Goal: Task Accomplishment & Management: Manage account settings

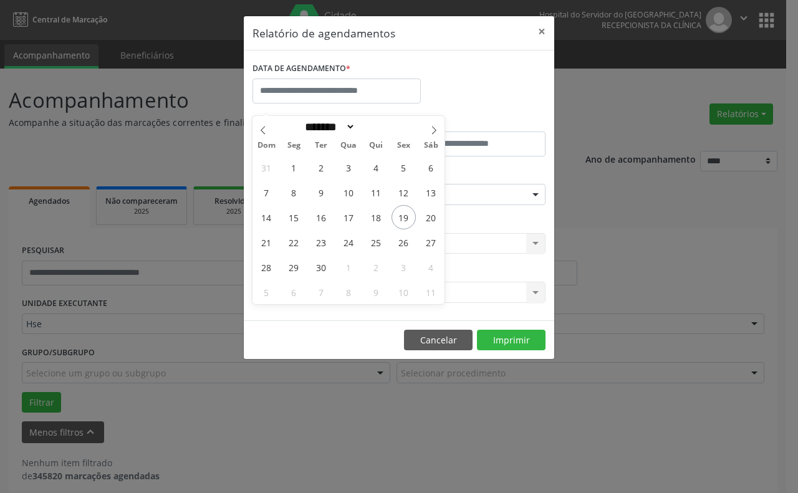
select select "*"
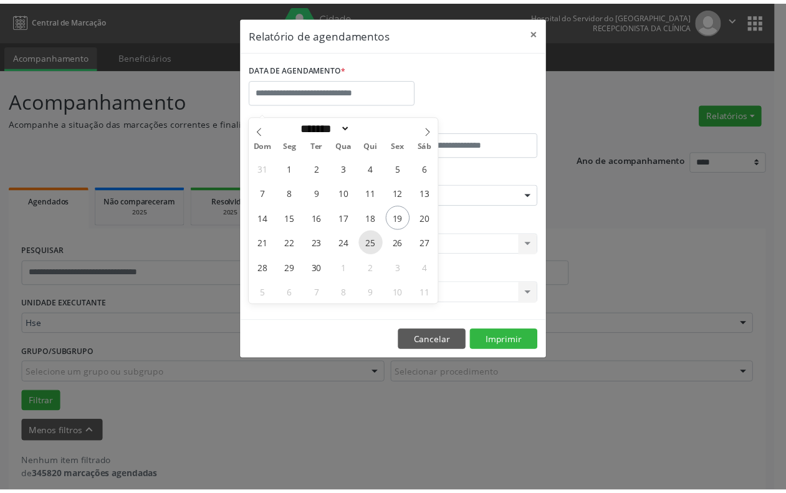
scroll to position [11, 0]
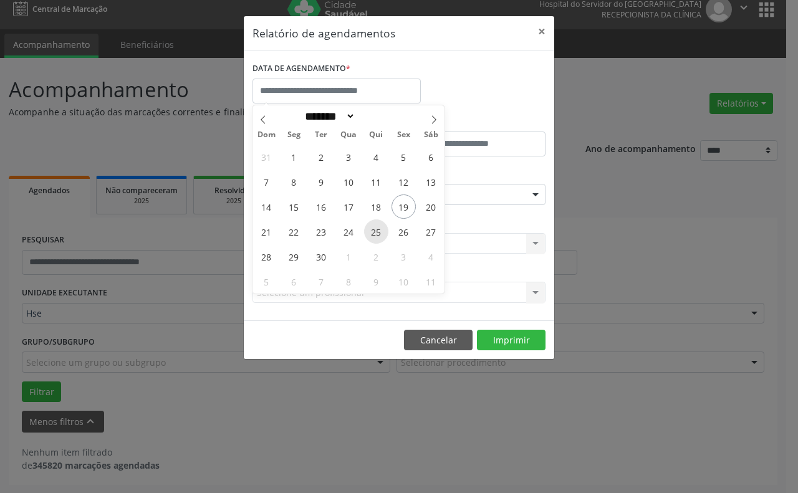
click at [374, 226] on span "25" at bounding box center [376, 231] width 24 height 24
type input "**********"
click at [374, 226] on span "25" at bounding box center [376, 231] width 24 height 24
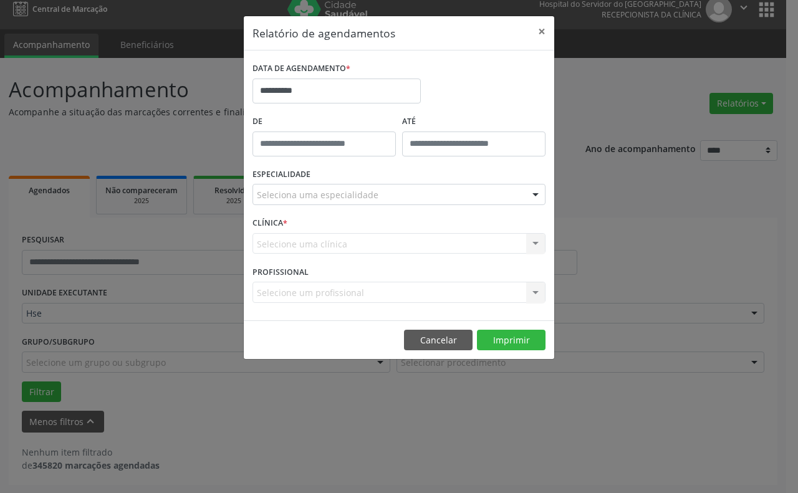
click at [325, 188] on div "Seleciona uma especialidade" at bounding box center [398, 194] width 293 height 21
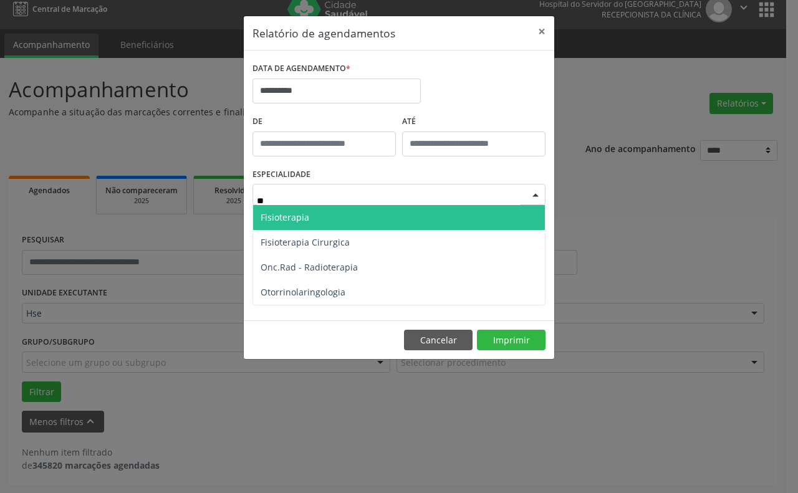
type input "***"
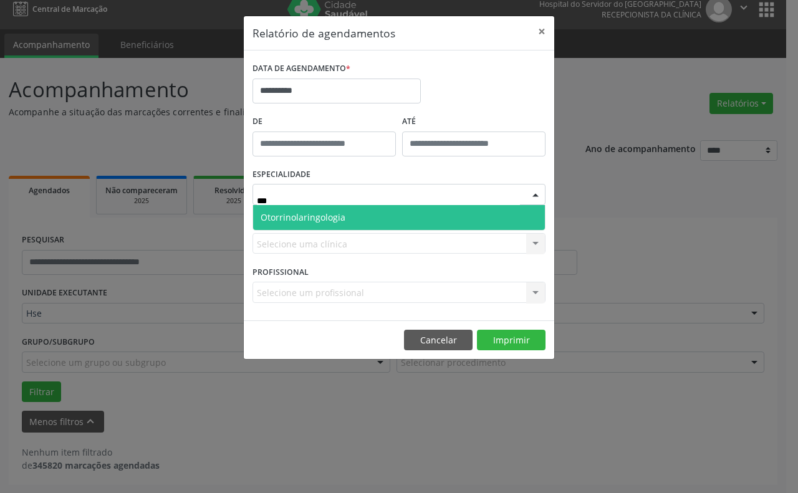
click at [334, 219] on span "Otorrinolaringologia" at bounding box center [303, 217] width 85 height 12
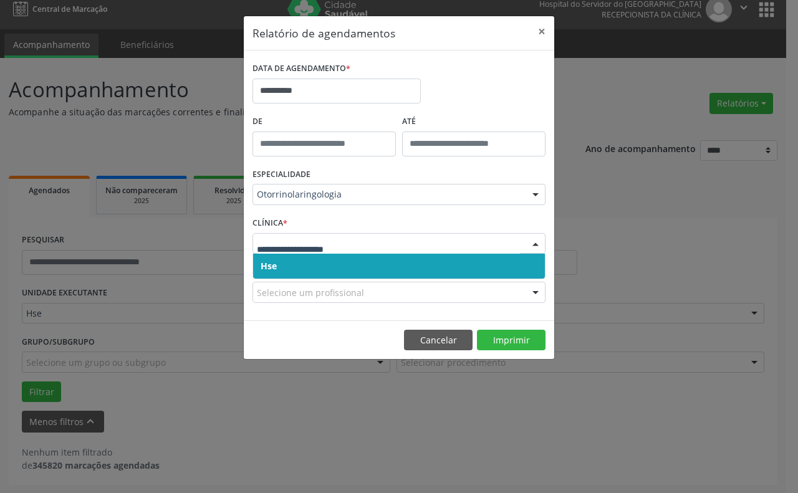
click at [352, 265] on span "Hse" at bounding box center [399, 266] width 292 height 25
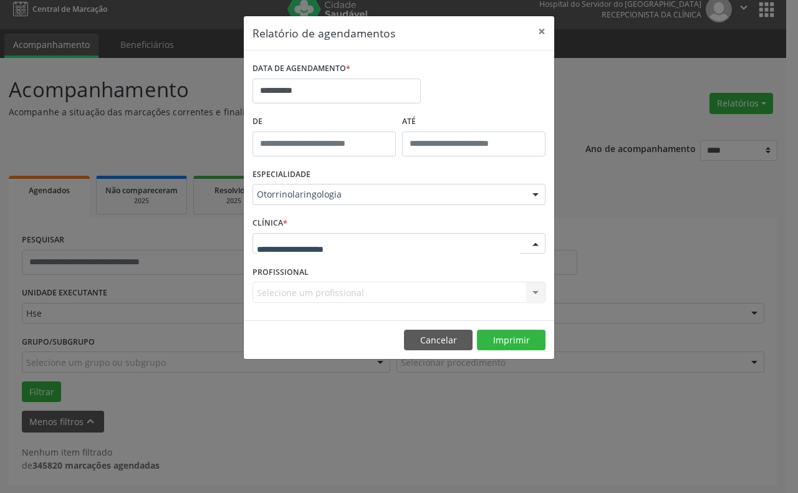
click at [377, 247] on div at bounding box center [398, 243] width 293 height 21
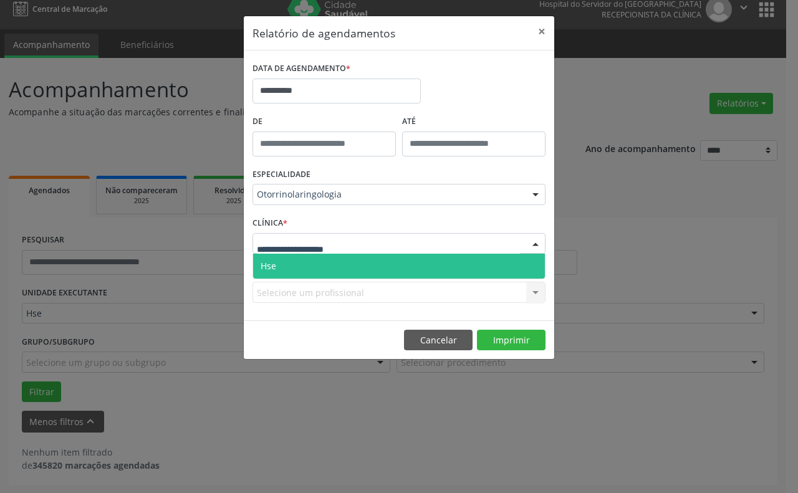
click at [373, 259] on span "Hse" at bounding box center [399, 266] width 292 height 25
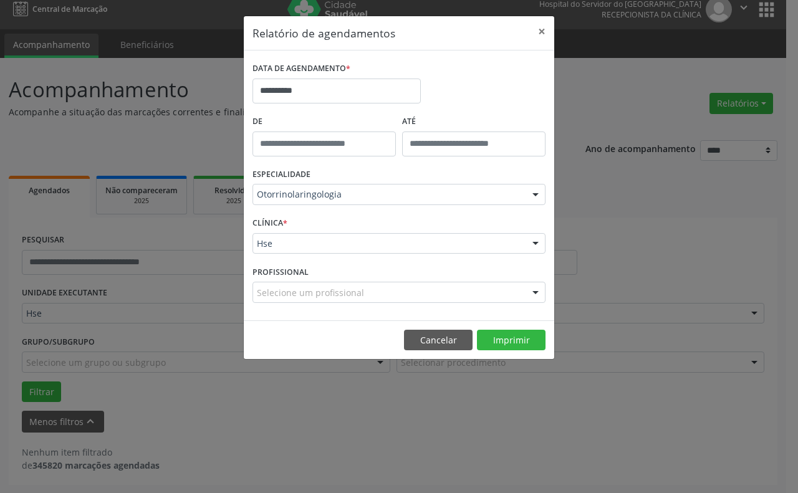
click at [381, 294] on div "Selecione um profissional" at bounding box center [398, 292] width 293 height 21
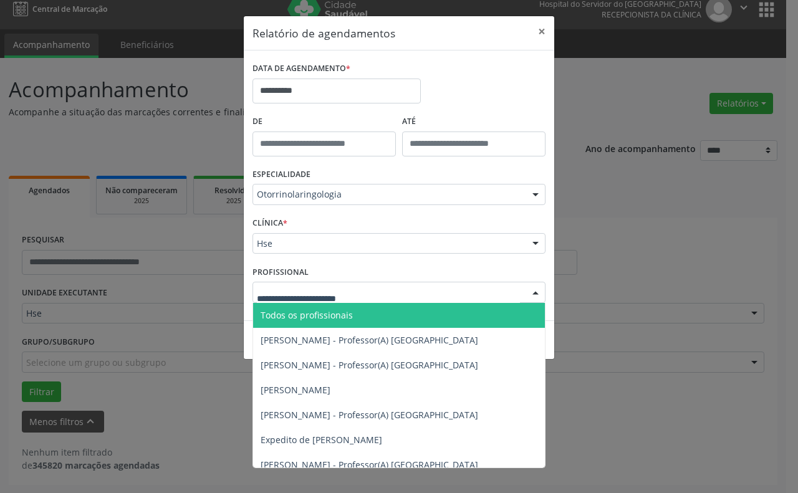
click at [367, 299] on input "text" at bounding box center [388, 298] width 263 height 25
click at [372, 309] on span "Todos os profissionais" at bounding box center [399, 315] width 292 height 25
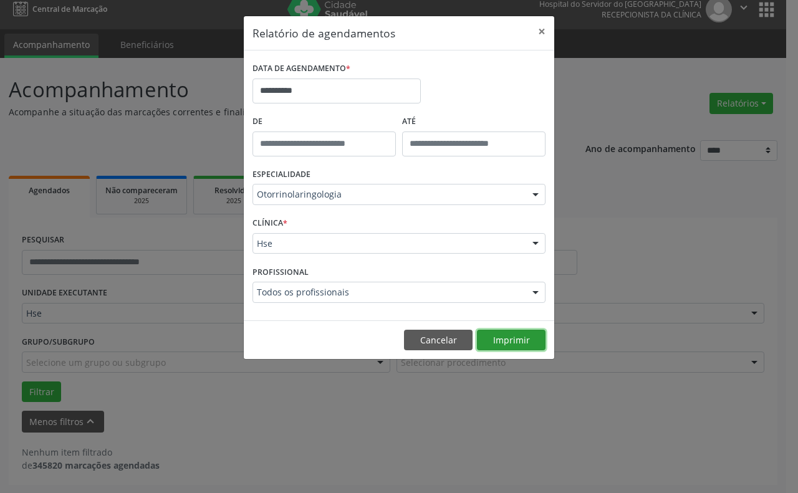
click at [510, 340] on button "Imprimir" at bounding box center [511, 340] width 69 height 21
click at [532, 35] on button "×" at bounding box center [541, 31] width 25 height 31
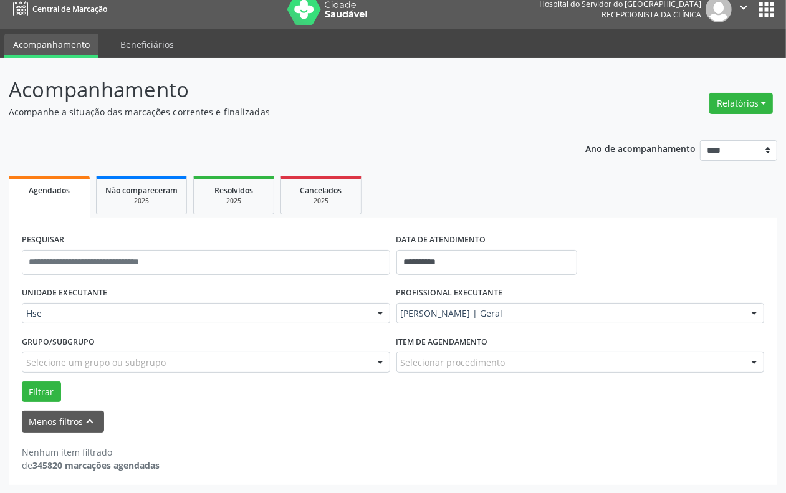
click at [433, 304] on div "[PERSON_NAME] | Geral" at bounding box center [580, 313] width 368 height 21
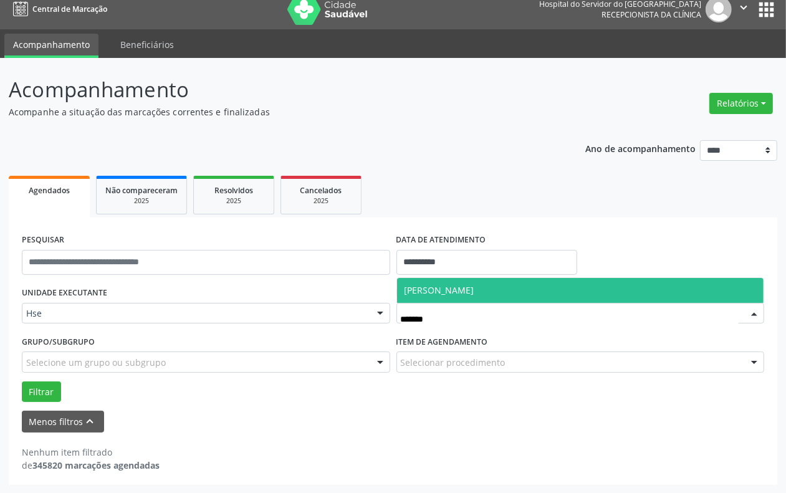
type input "********"
click at [455, 289] on span "[PERSON_NAME]" at bounding box center [440, 290] width 70 height 12
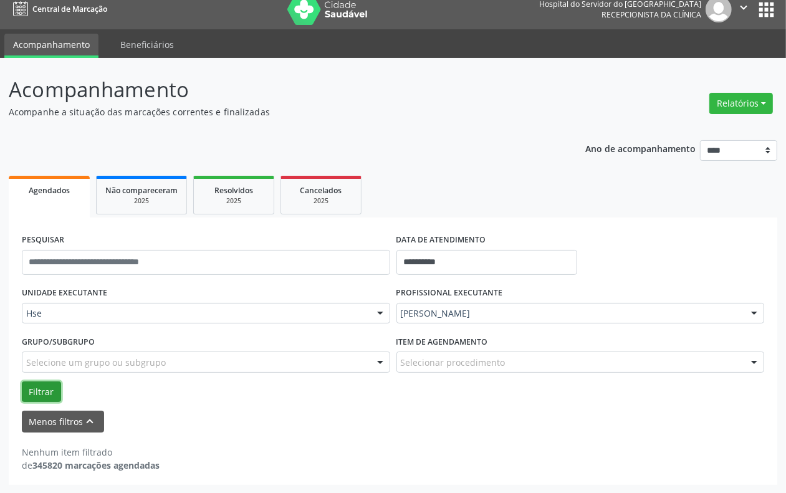
click at [32, 390] on button "Filtrar" at bounding box center [41, 391] width 39 height 21
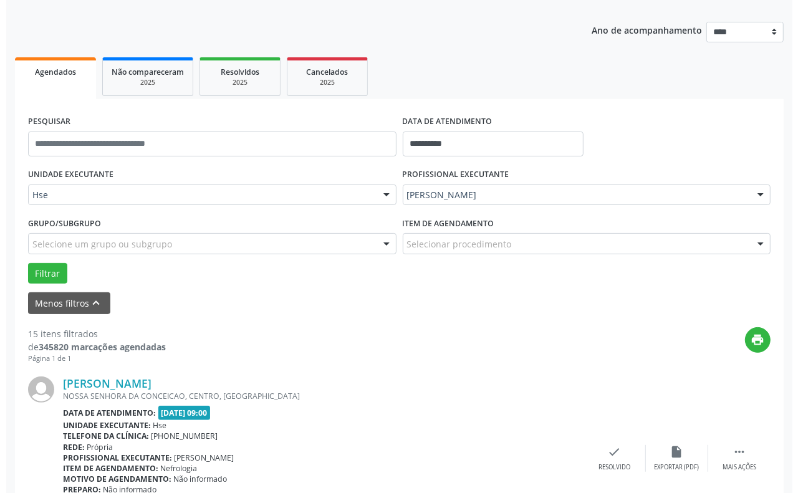
scroll to position [441, 0]
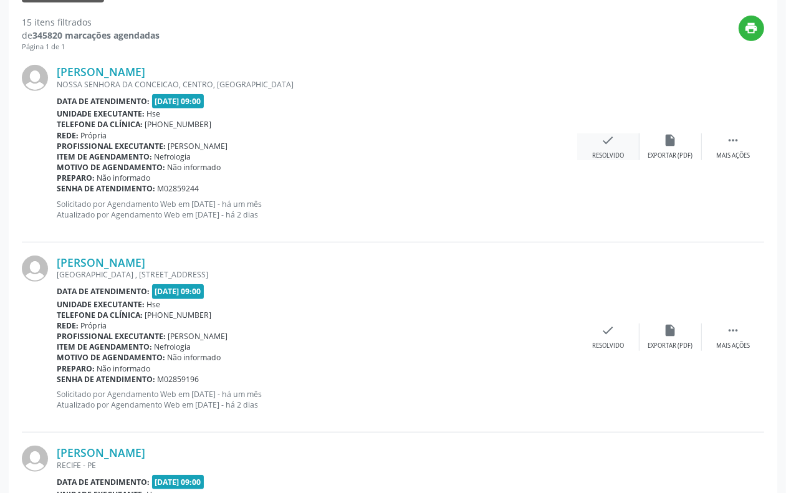
click at [598, 138] on div "check Resolvido" at bounding box center [608, 146] width 62 height 27
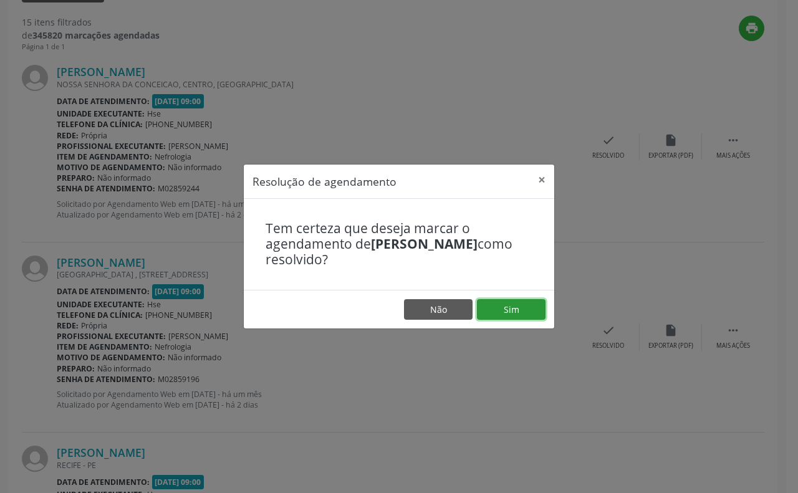
click at [497, 304] on button "Sim" at bounding box center [511, 309] width 69 height 21
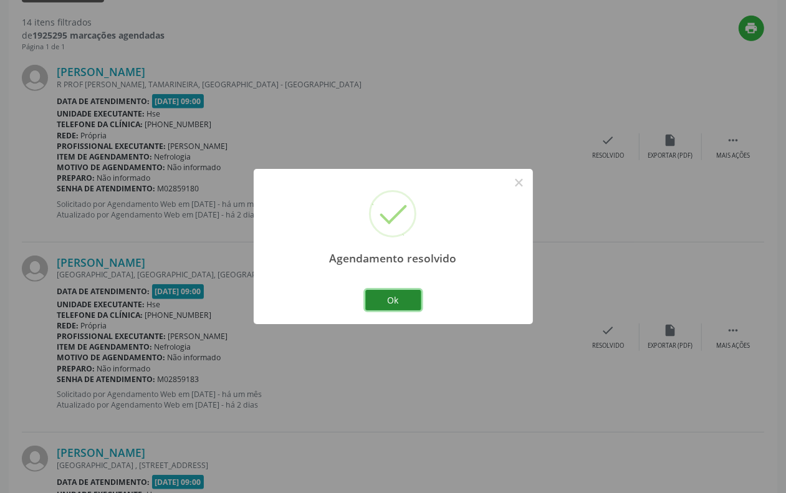
click at [402, 297] on button "Ok" at bounding box center [393, 300] width 56 height 21
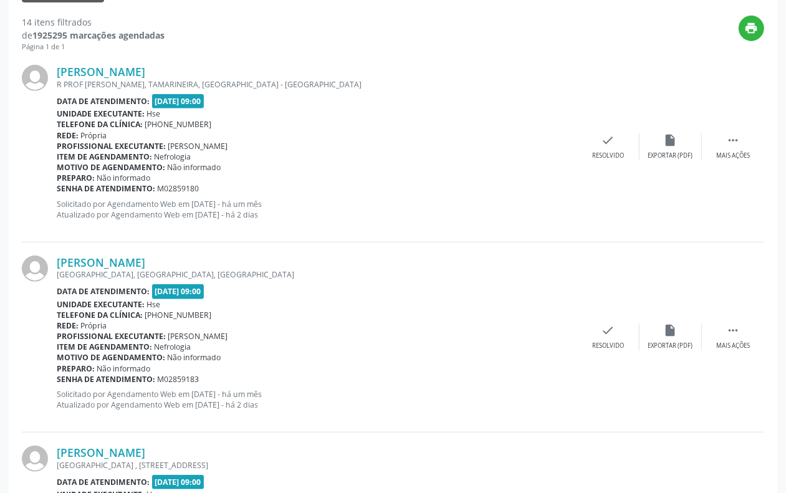
click at [597, 164] on div "[PERSON_NAME] R PROF [PERSON_NAME], TAMARINEIRA, [GEOGRAPHIC_DATA] - [GEOGRAPHI…" at bounding box center [393, 147] width 742 height 190
click at [602, 134] on icon "check" at bounding box center [609, 140] width 14 height 14
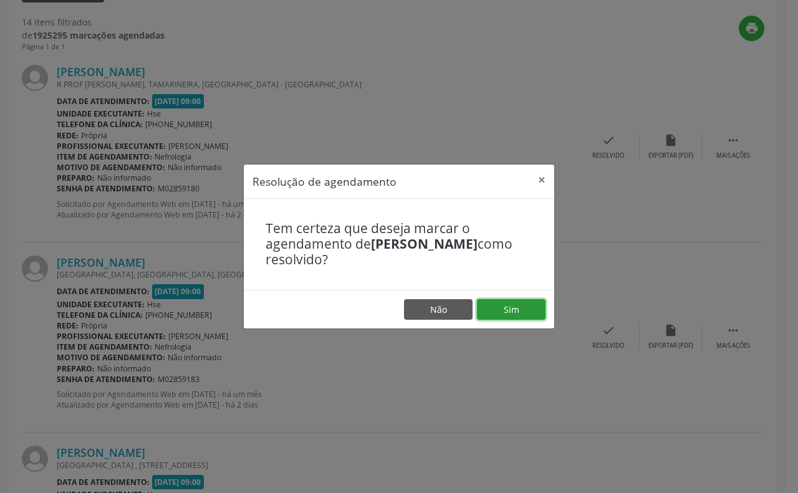
click at [509, 317] on button "Sim" at bounding box center [511, 309] width 69 height 21
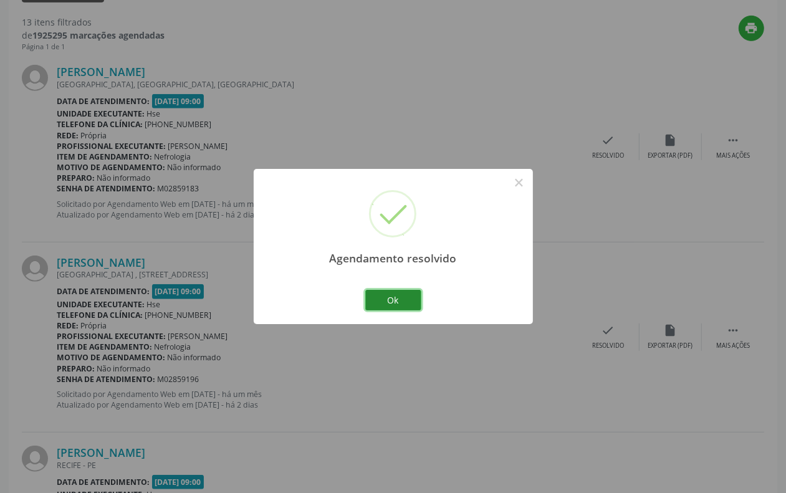
click at [406, 290] on button "Ok" at bounding box center [393, 300] width 56 height 21
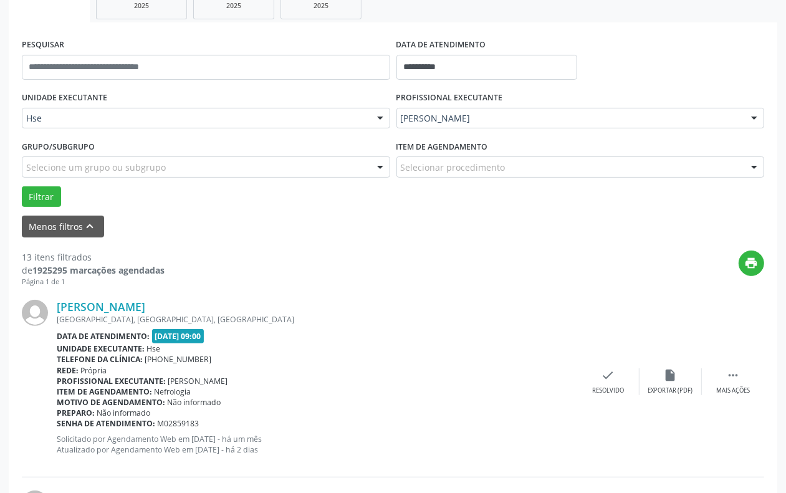
scroll to position [129, 0]
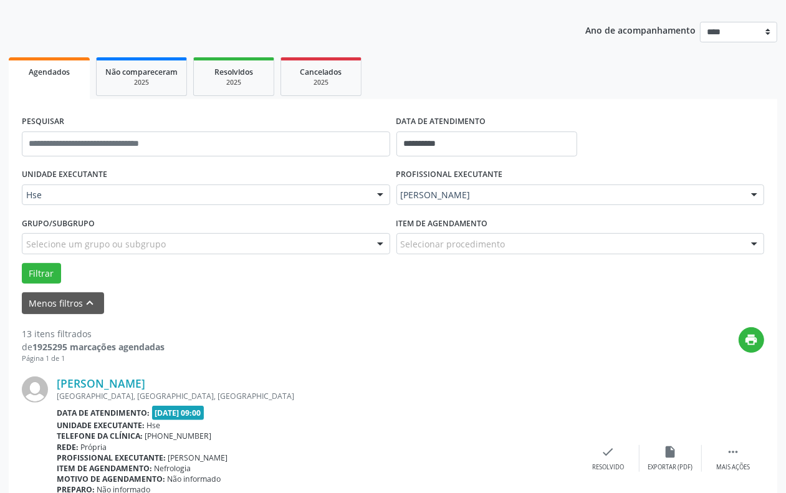
click at [117, 156] on div "PESQUISAR" at bounding box center [206, 138] width 375 height 53
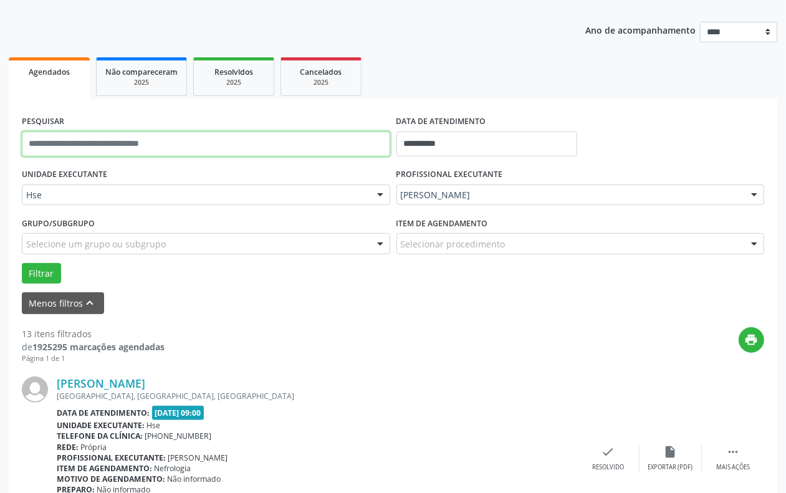
click at [135, 138] on input "text" at bounding box center [206, 144] width 368 height 25
click at [22, 263] on button "Filtrar" at bounding box center [41, 273] width 39 height 21
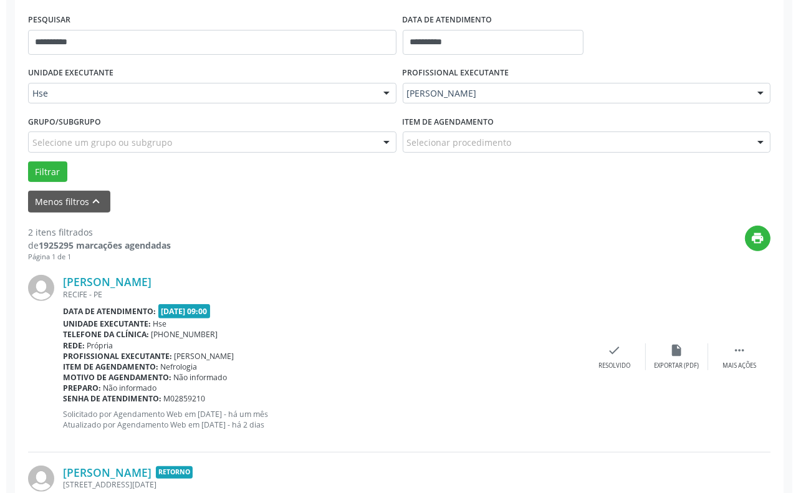
scroll to position [401, 0]
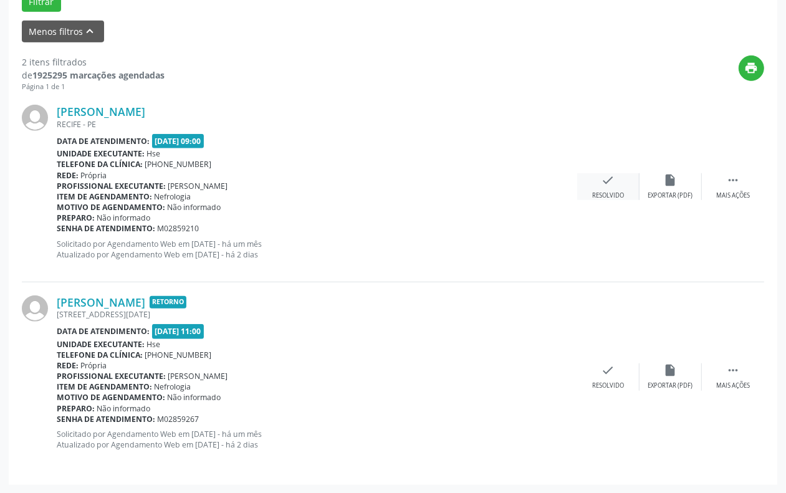
click at [617, 181] on div "check Resolvido" at bounding box center [608, 186] width 62 height 27
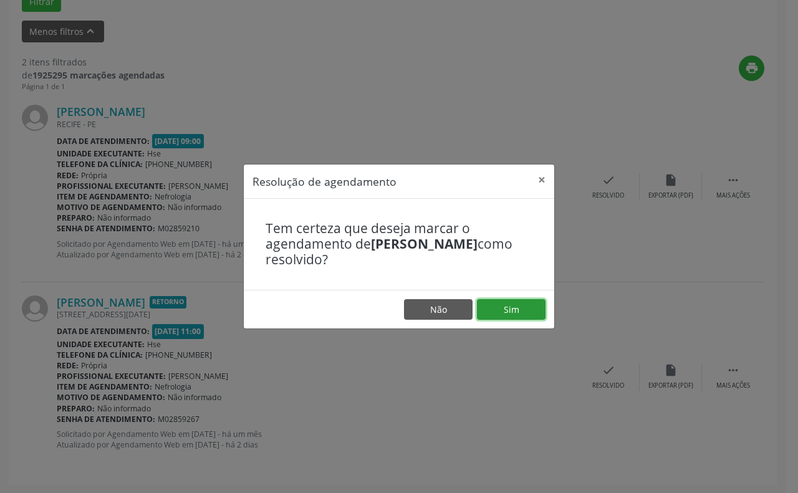
click at [497, 305] on button "Sim" at bounding box center [511, 309] width 69 height 21
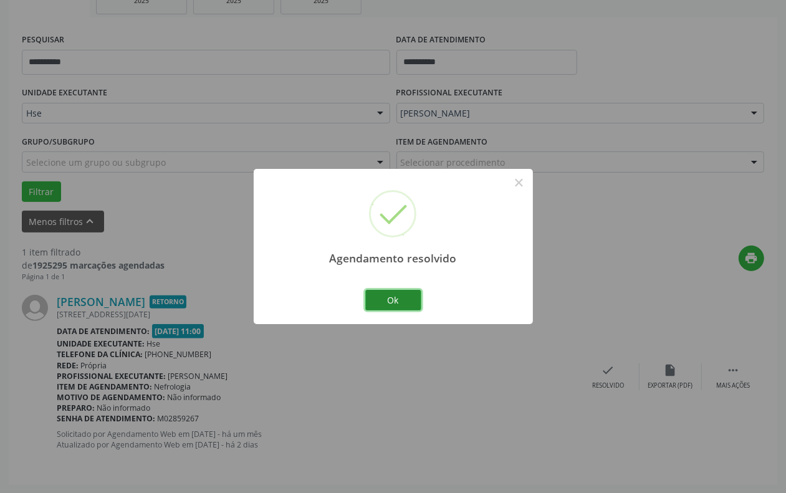
click at [396, 297] on button "Ok" at bounding box center [393, 300] width 56 height 21
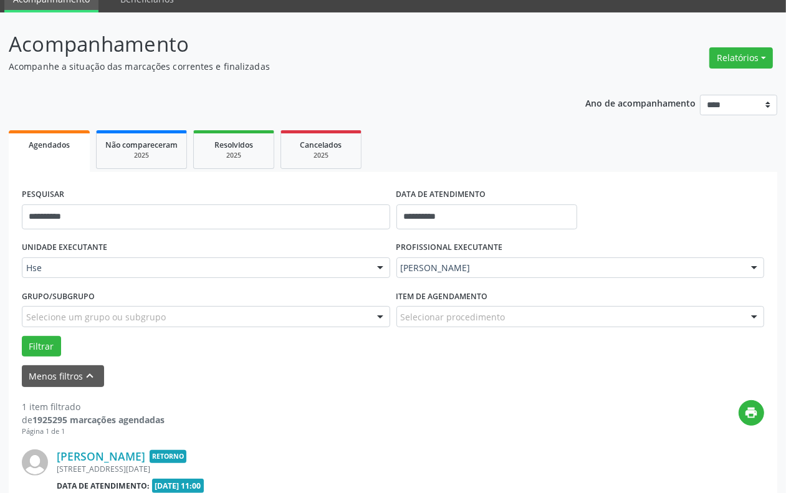
scroll to position [55, 0]
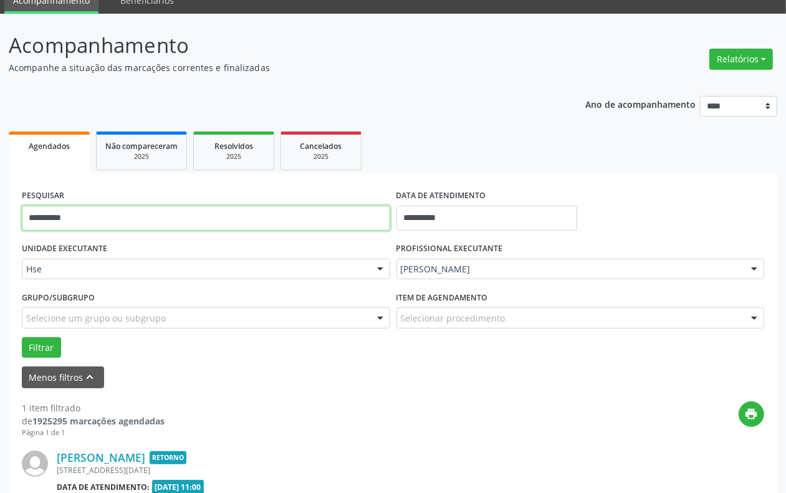
click at [182, 228] on input "**********" at bounding box center [206, 218] width 368 height 25
click at [22, 337] on button "Filtrar" at bounding box center [41, 347] width 39 height 21
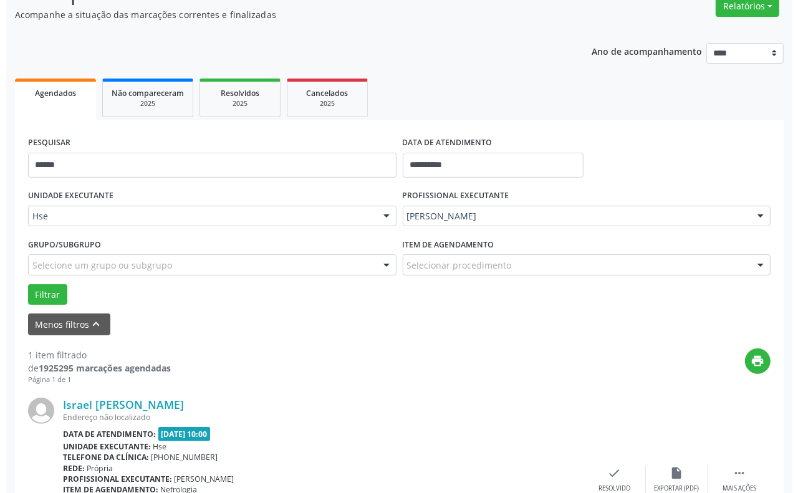
scroll to position [211, 0]
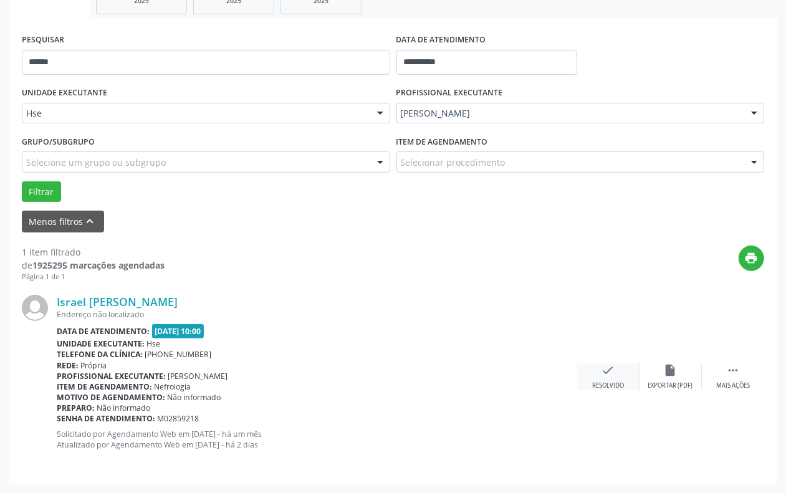
click at [600, 382] on div "Resolvido" at bounding box center [608, 385] width 32 height 9
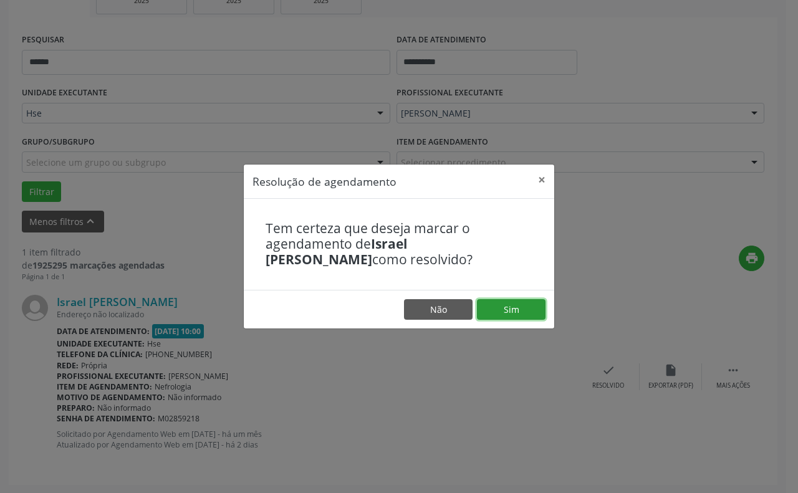
click at [503, 310] on button "Sim" at bounding box center [511, 309] width 69 height 21
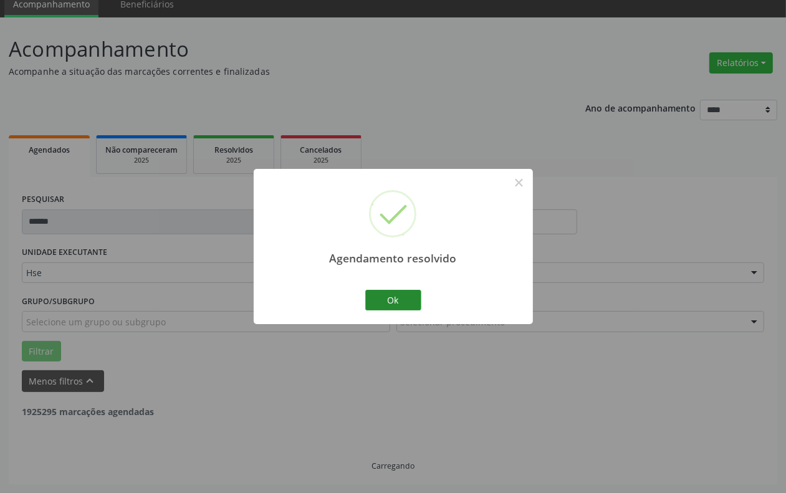
scroll to position [11, 0]
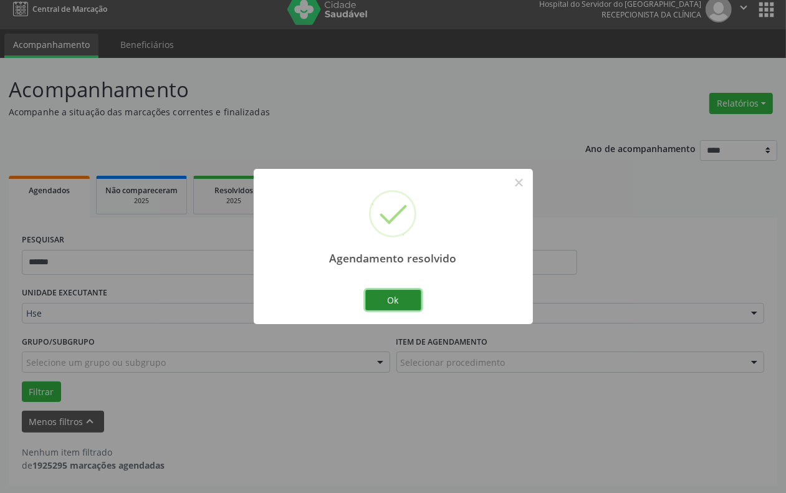
click at [400, 297] on button "Ok" at bounding box center [393, 300] width 56 height 21
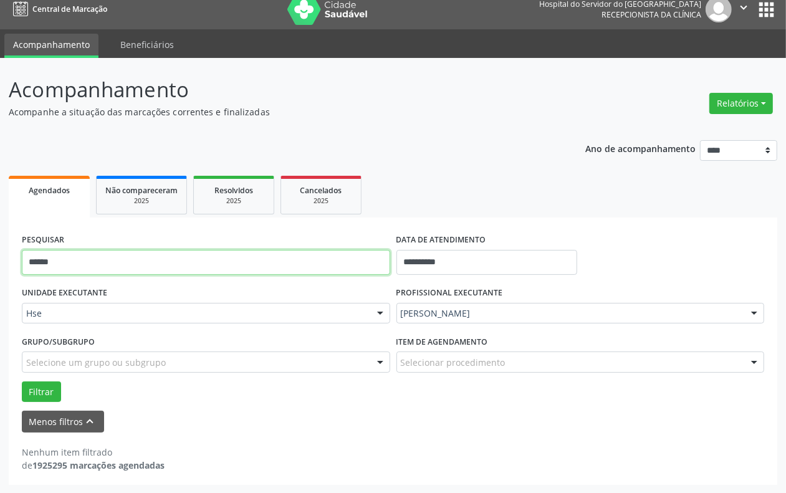
click at [282, 261] on input "******" at bounding box center [206, 262] width 368 height 25
click at [22, 381] on button "Filtrar" at bounding box center [41, 391] width 39 height 21
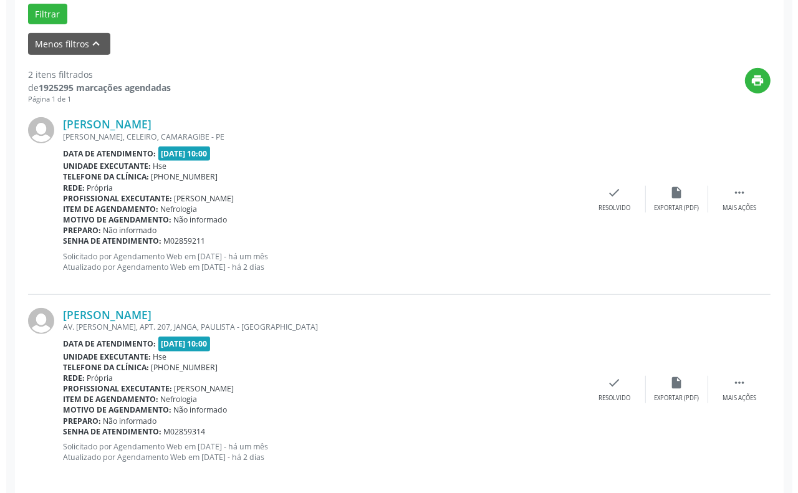
scroll to position [401, 0]
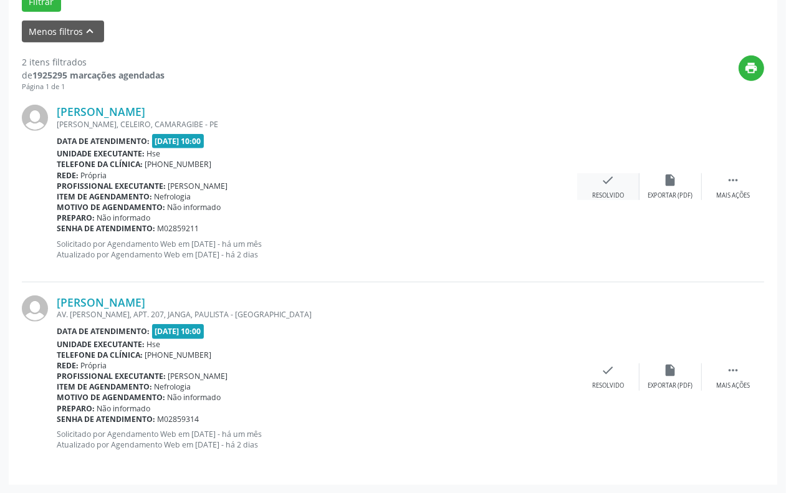
click at [620, 187] on div "check Resolvido" at bounding box center [608, 186] width 62 height 27
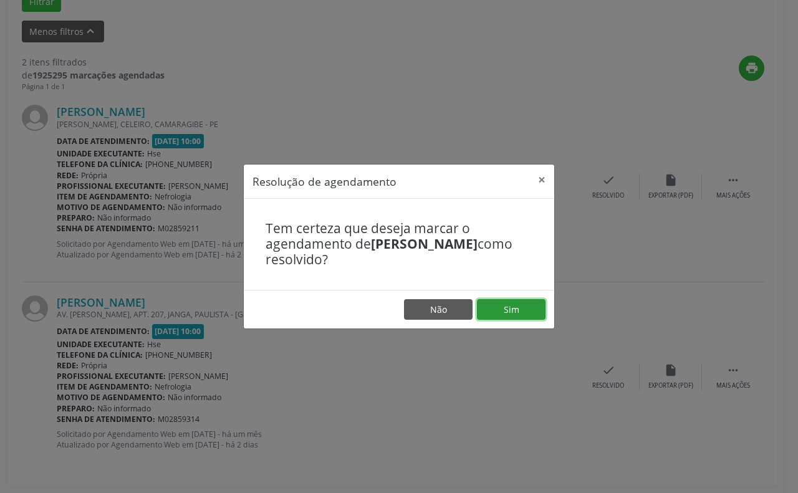
click at [516, 309] on button "Sim" at bounding box center [511, 309] width 69 height 21
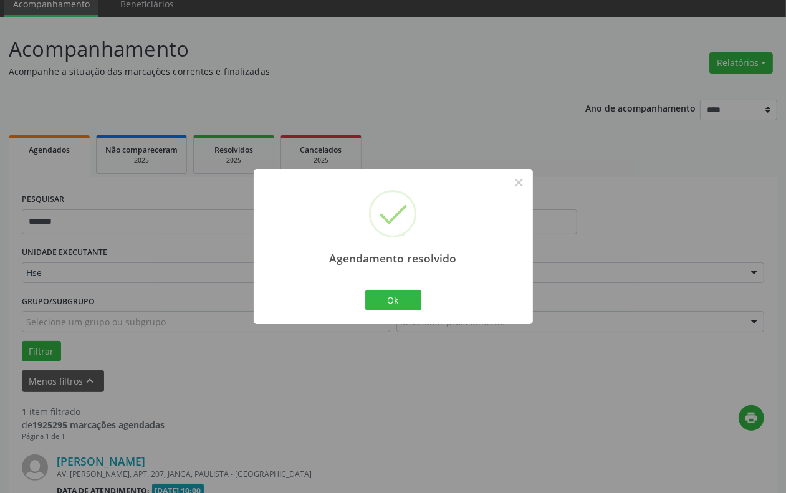
scroll to position [211, 0]
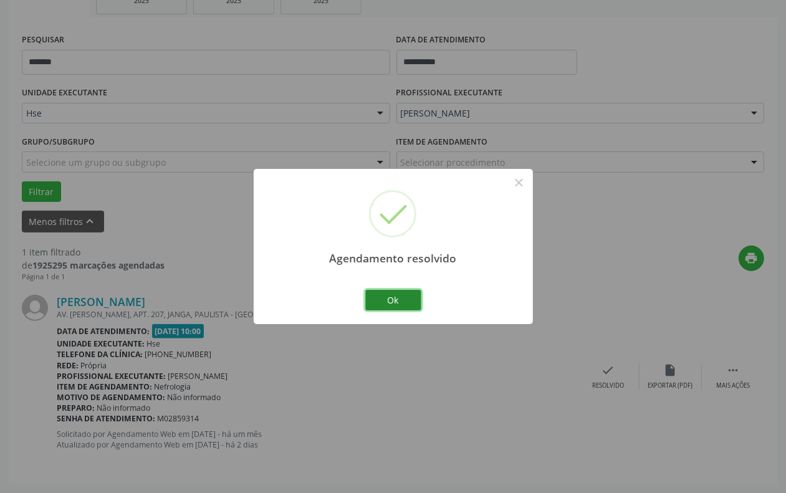
click at [408, 296] on button "Ok" at bounding box center [393, 300] width 56 height 21
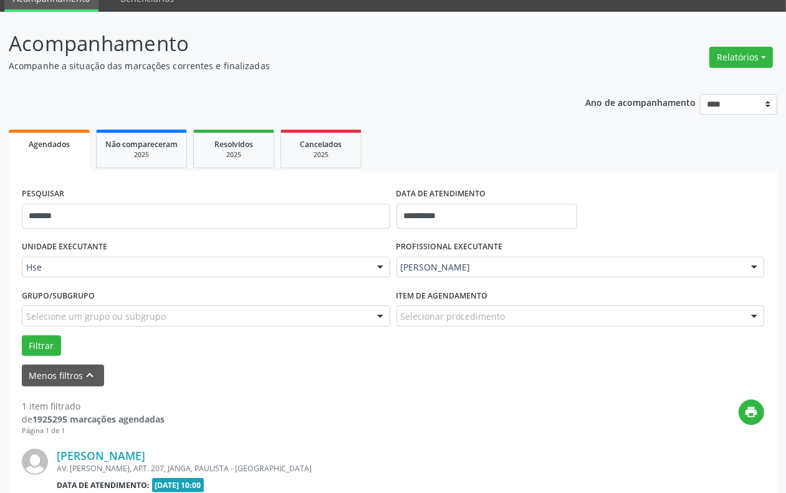
scroll to position [55, 0]
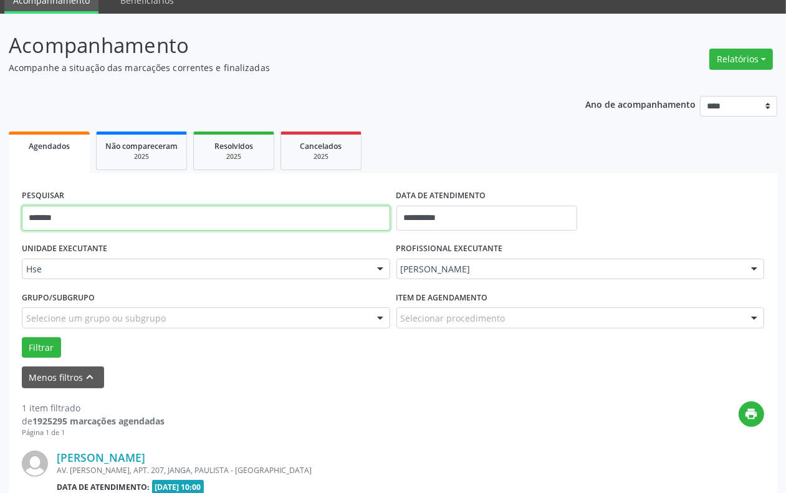
click at [248, 216] on input "*******" at bounding box center [206, 218] width 368 height 25
click at [250, 216] on input "*******" at bounding box center [206, 218] width 368 height 25
click at [22, 337] on button "Filtrar" at bounding box center [41, 347] width 39 height 21
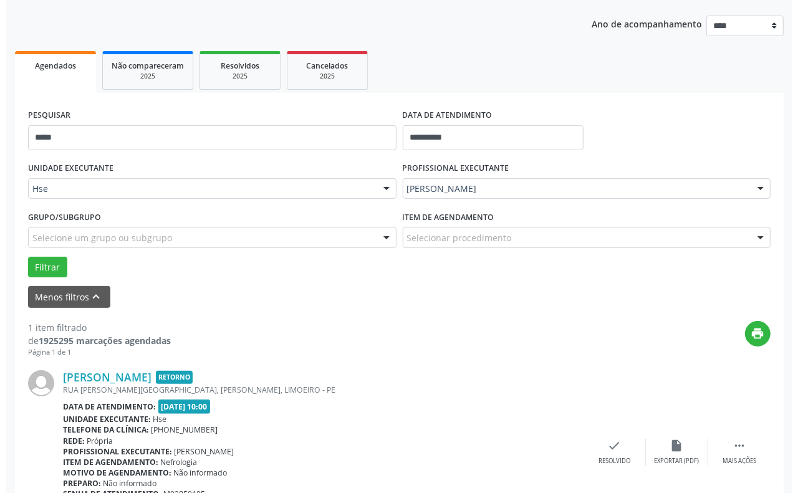
scroll to position [211, 0]
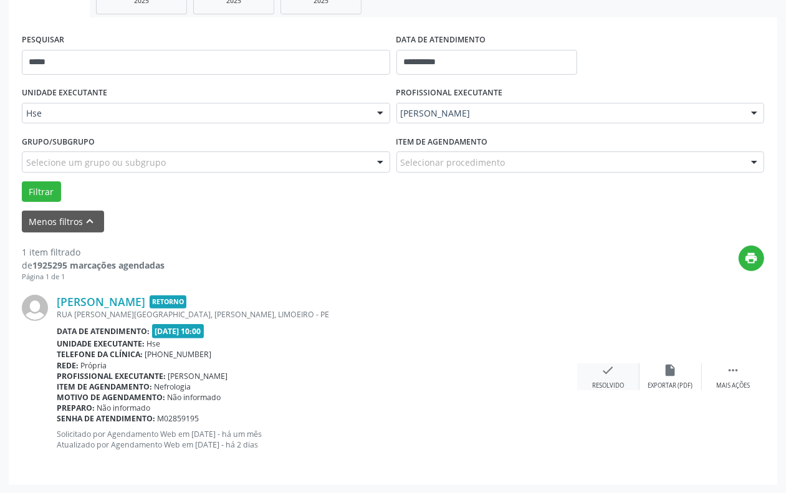
click at [606, 384] on div "Resolvido" at bounding box center [608, 385] width 32 height 9
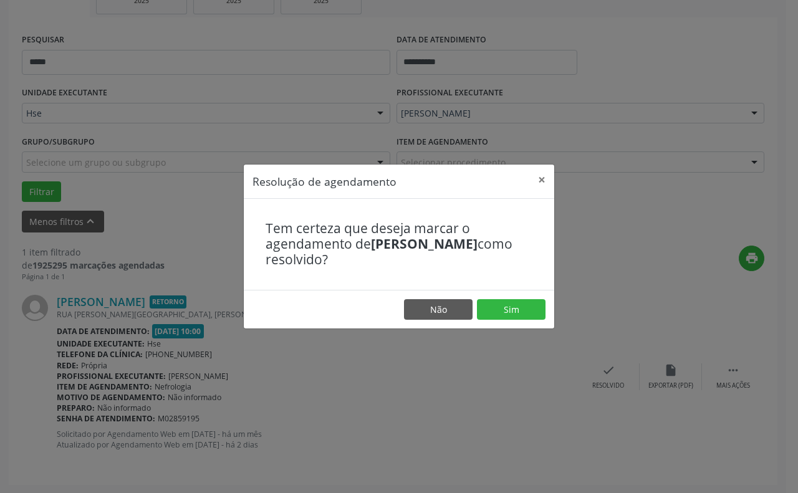
click at [525, 320] on footer "Não Sim" at bounding box center [399, 309] width 310 height 39
click at [518, 312] on button "Sim" at bounding box center [511, 309] width 69 height 21
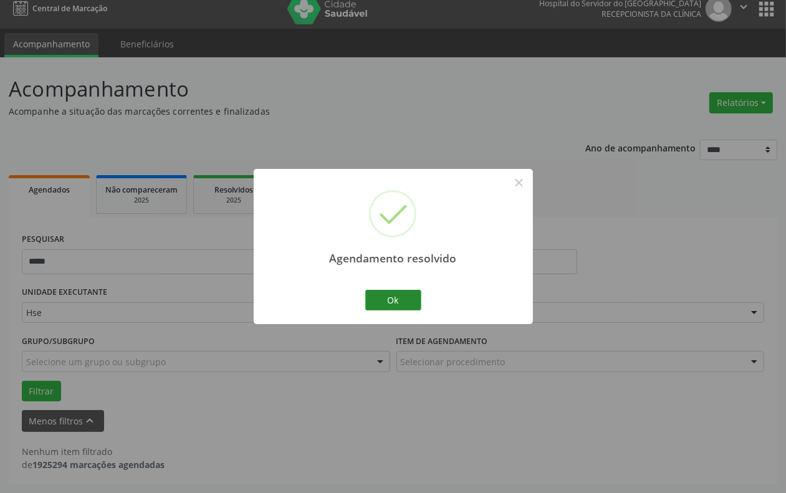
scroll to position [11, 0]
click at [390, 298] on button "Ok" at bounding box center [393, 300] width 56 height 21
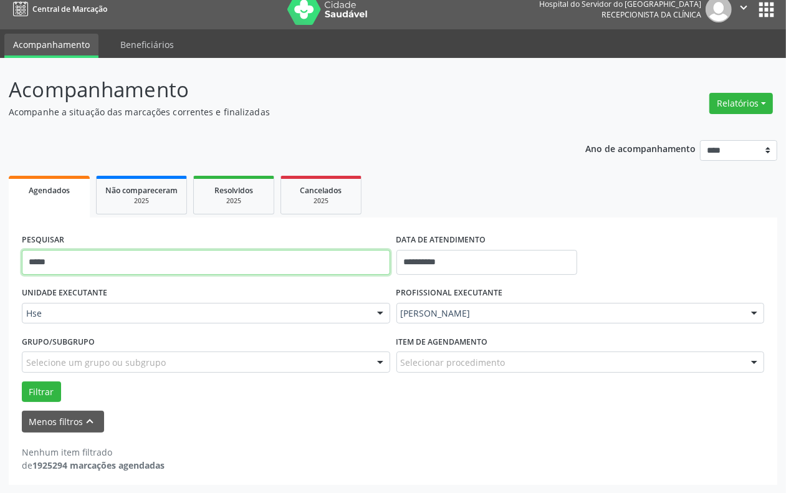
click at [249, 268] on input "*****" at bounding box center [206, 262] width 368 height 25
click at [22, 381] on button "Filtrar" at bounding box center [41, 391] width 39 height 21
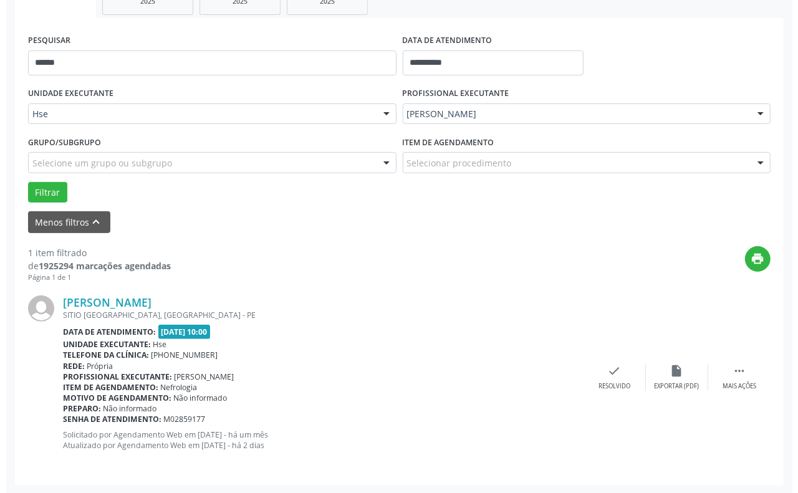
scroll to position [211, 0]
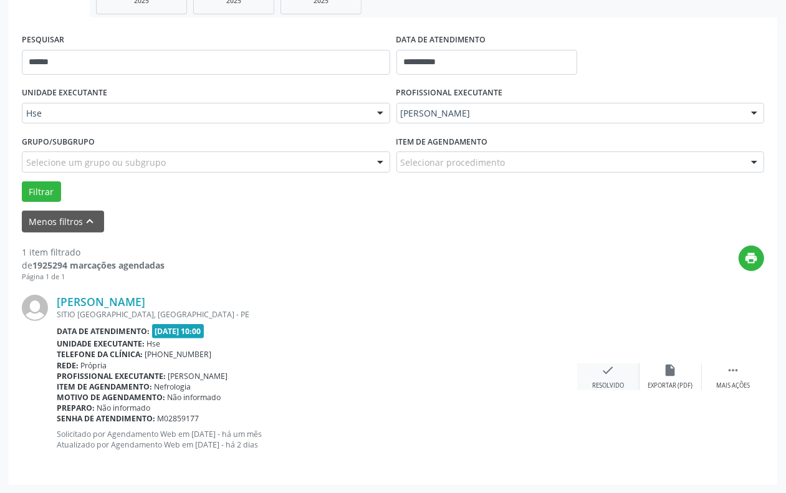
click at [614, 370] on icon "check" at bounding box center [609, 370] width 14 height 14
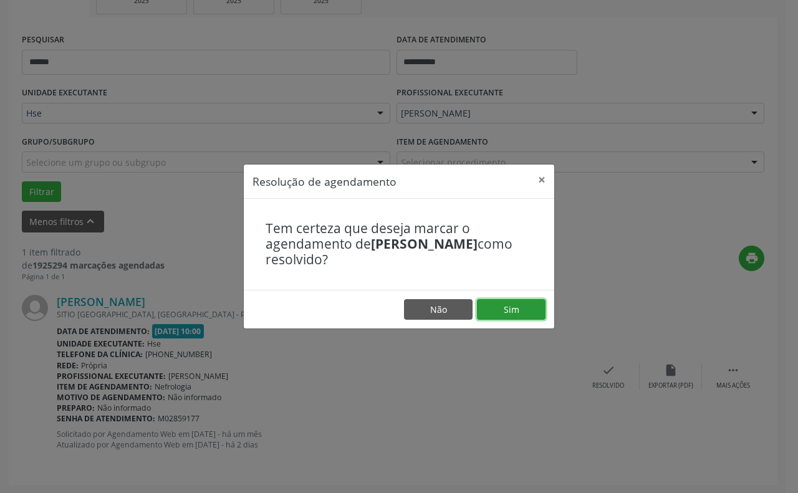
click at [513, 304] on button "Sim" at bounding box center [511, 309] width 69 height 21
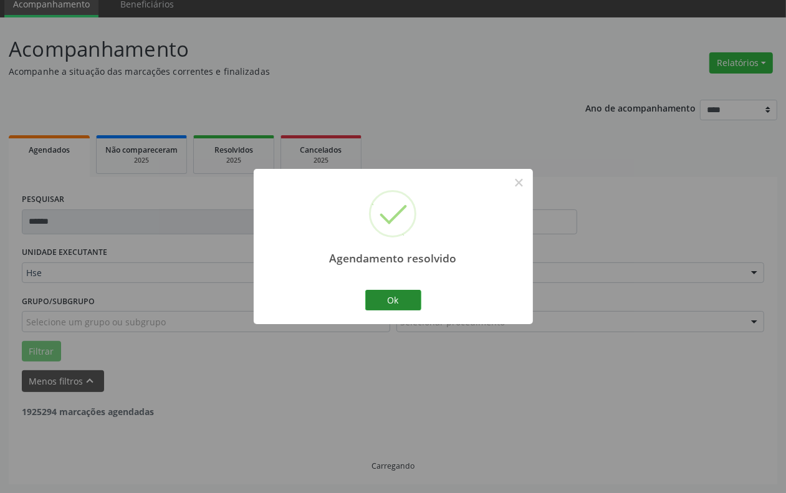
scroll to position [11, 0]
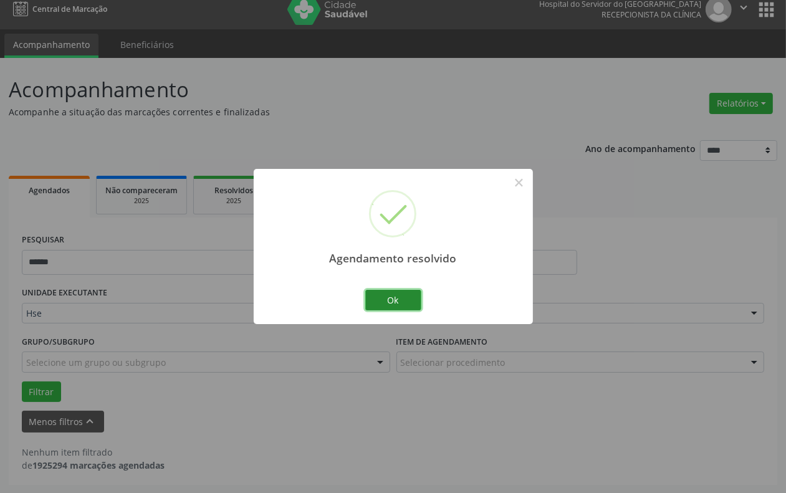
click at [397, 290] on button "Ok" at bounding box center [393, 300] width 56 height 21
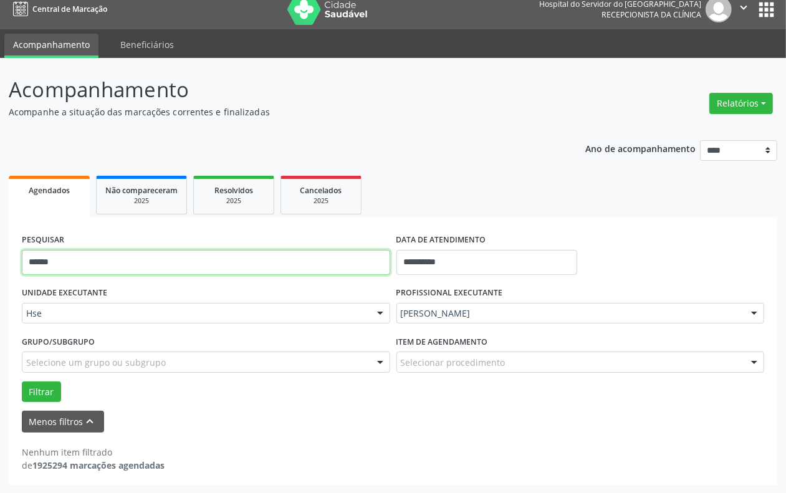
click at [341, 268] on input "******" at bounding box center [206, 262] width 368 height 25
click at [22, 381] on button "Filtrar" at bounding box center [41, 391] width 39 height 21
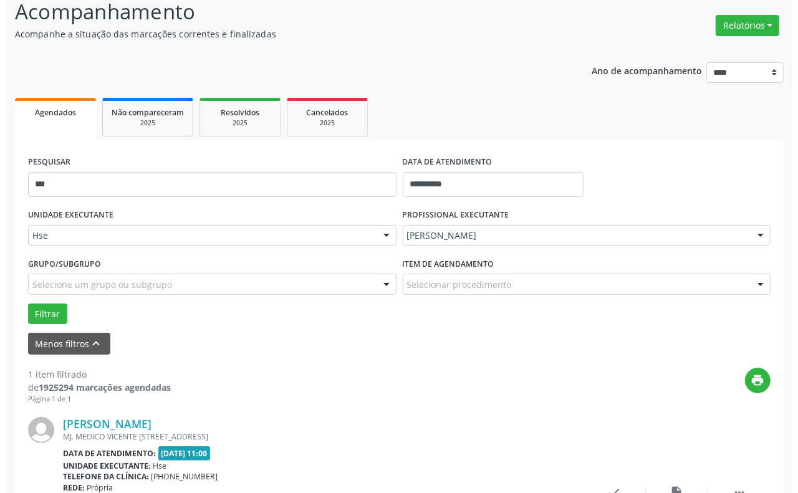
scroll to position [211, 0]
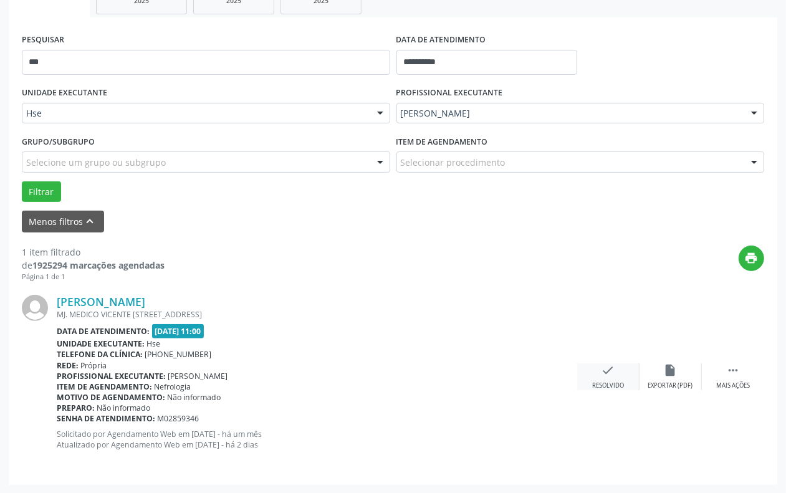
click at [600, 380] on div "check Resolvido" at bounding box center [608, 376] width 62 height 27
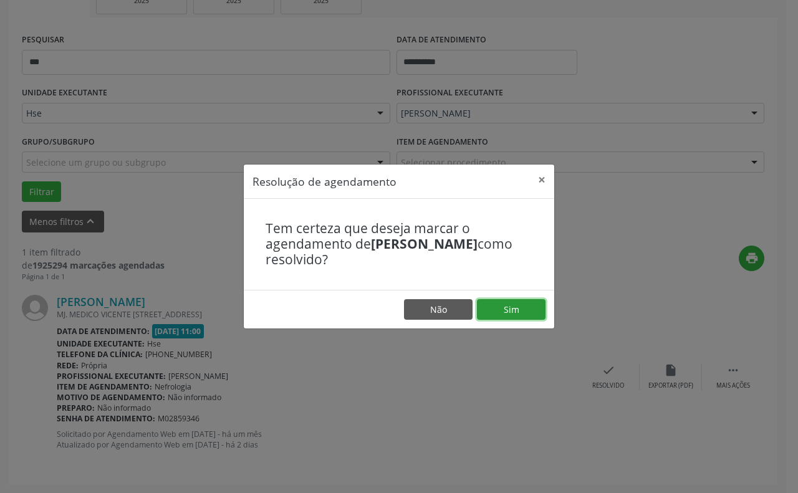
click at [521, 309] on button "Sim" at bounding box center [511, 309] width 69 height 21
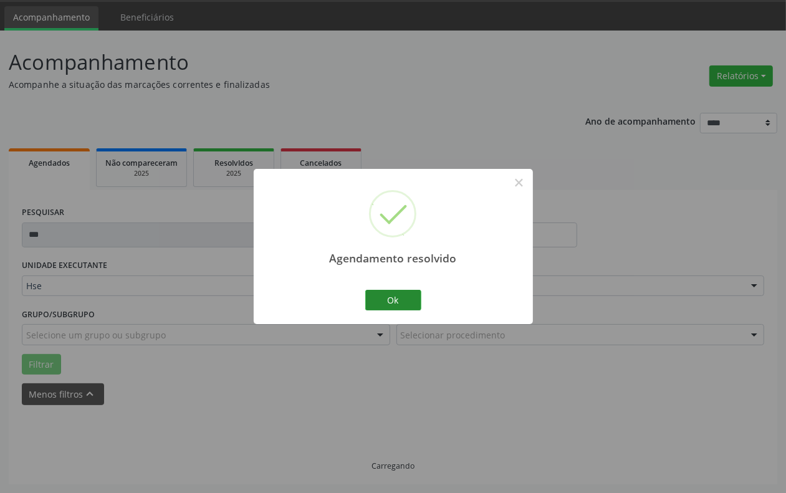
scroll to position [11, 0]
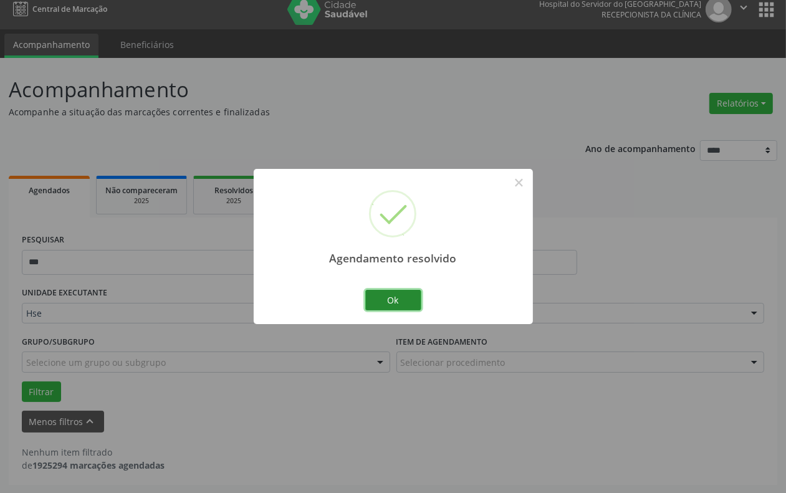
click at [391, 300] on button "Ok" at bounding box center [393, 300] width 56 height 21
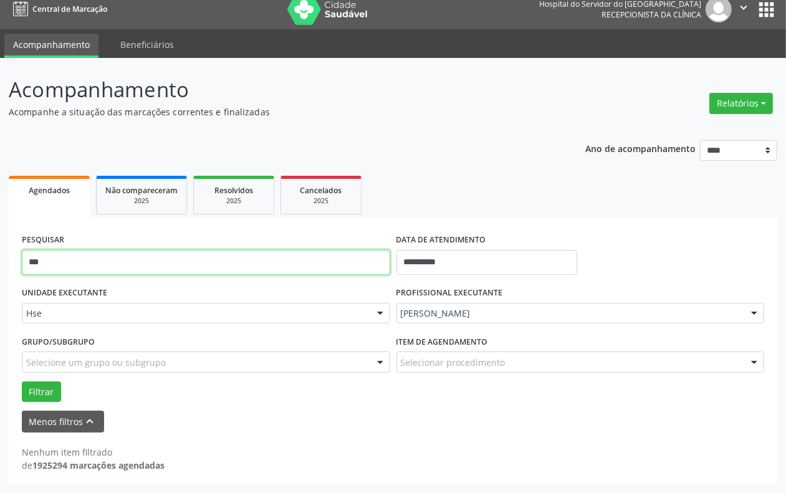
click at [292, 262] on input "***" at bounding box center [206, 262] width 368 height 25
click at [22, 381] on button "Filtrar" at bounding box center [41, 391] width 39 height 21
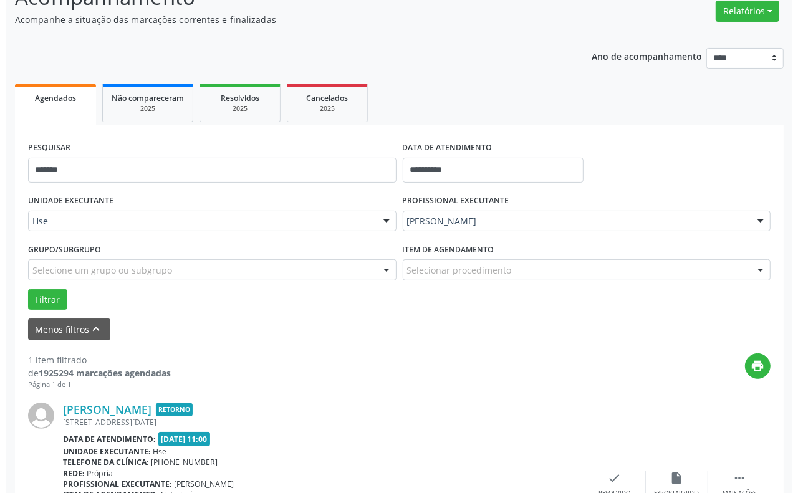
scroll to position [211, 0]
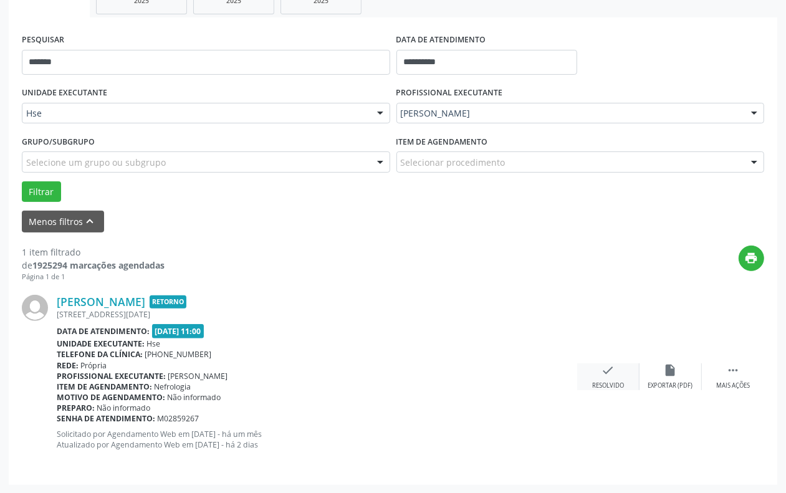
click at [605, 387] on div "Resolvido" at bounding box center [608, 385] width 32 height 9
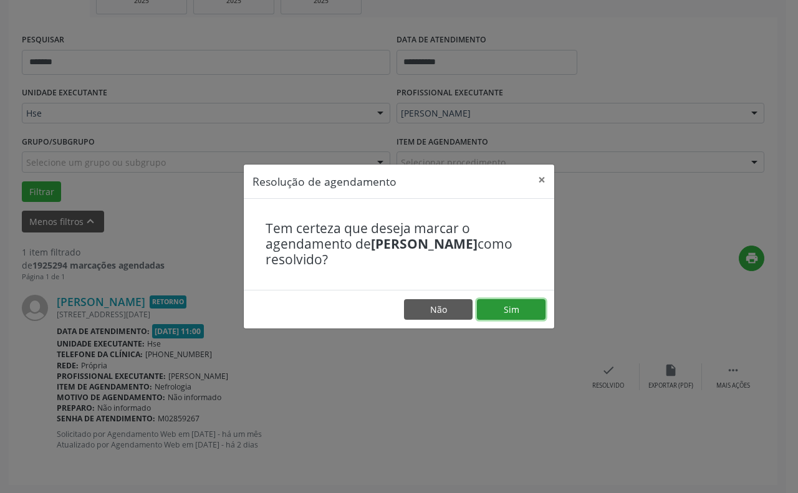
click at [506, 312] on button "Sim" at bounding box center [511, 309] width 69 height 21
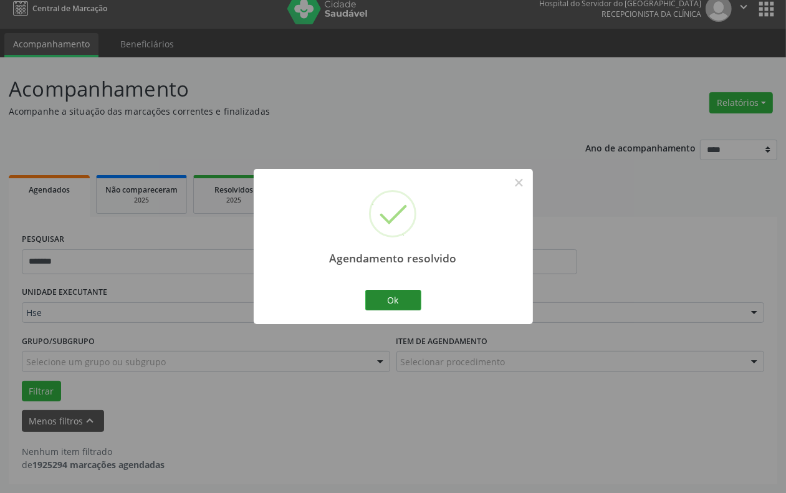
scroll to position [11, 0]
click at [381, 298] on button "Ok" at bounding box center [393, 300] width 56 height 21
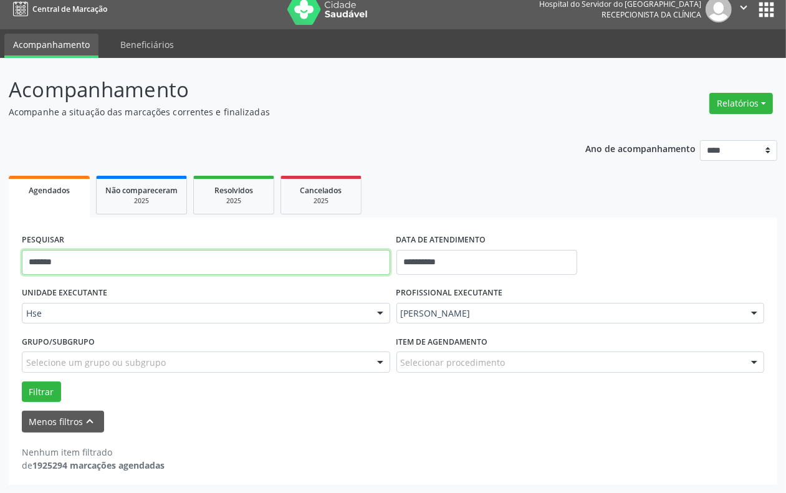
click at [285, 262] on input "*******" at bounding box center [206, 262] width 368 height 25
click at [22, 381] on button "Filtrar" at bounding box center [41, 391] width 39 height 21
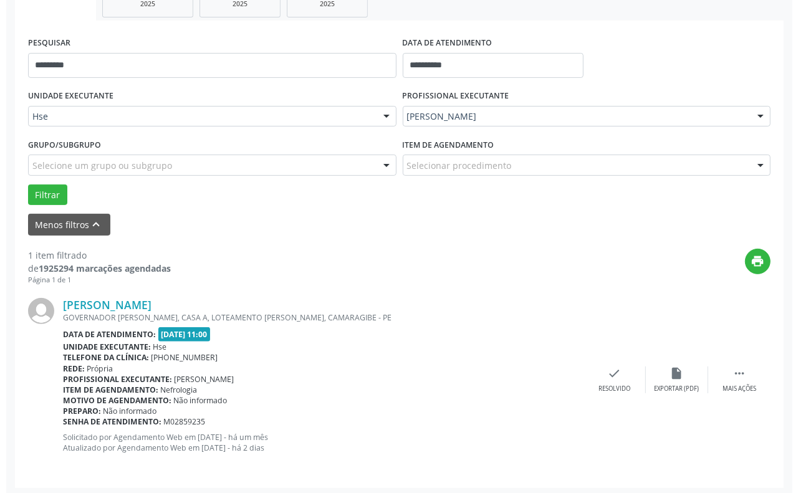
scroll to position [211, 0]
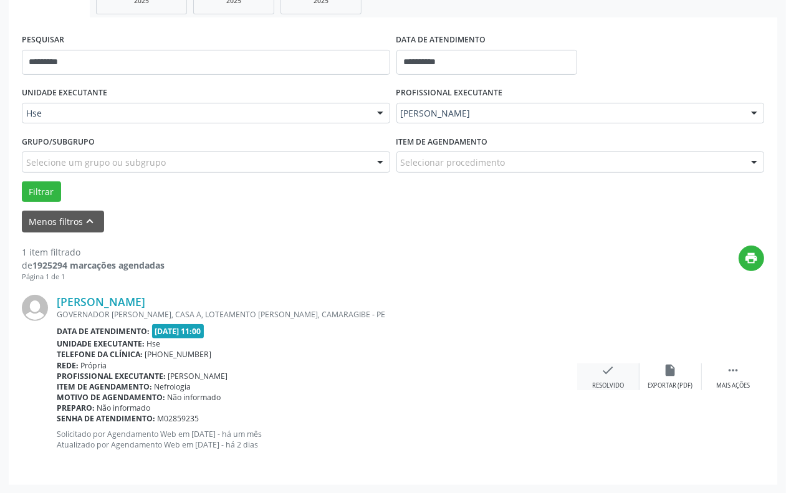
click at [614, 387] on div "Resolvido" at bounding box center [608, 385] width 32 height 9
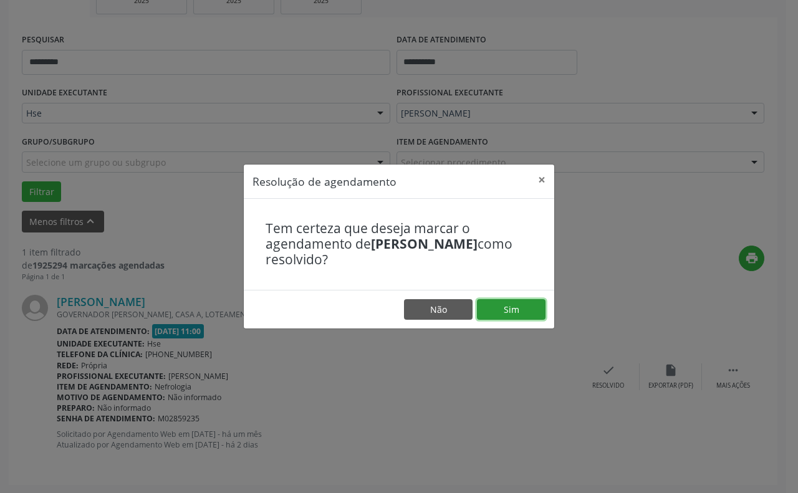
click at [510, 305] on button "Sim" at bounding box center [511, 309] width 69 height 21
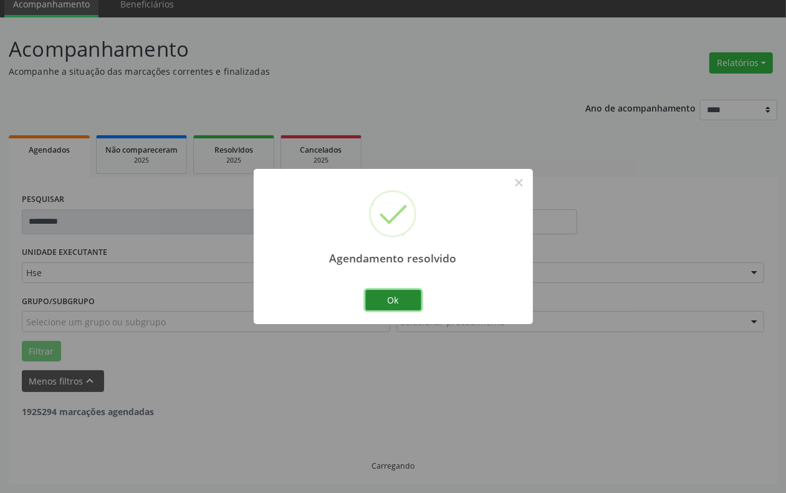
click at [379, 294] on button "Ok" at bounding box center [393, 300] width 56 height 21
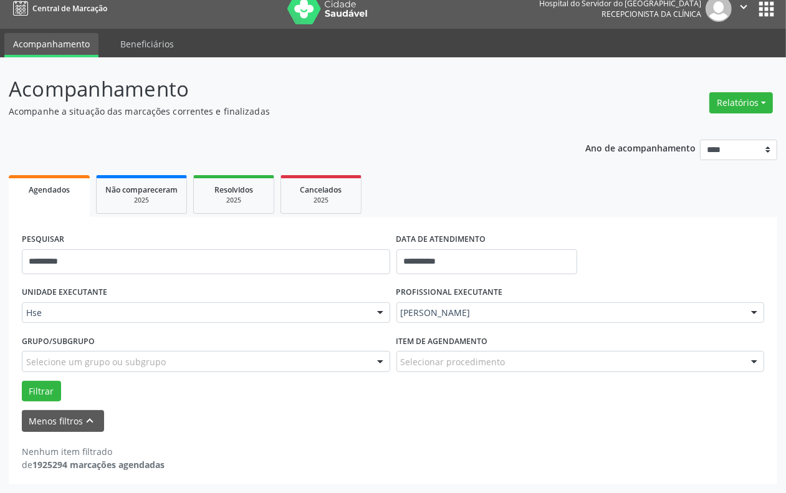
scroll to position [11, 0]
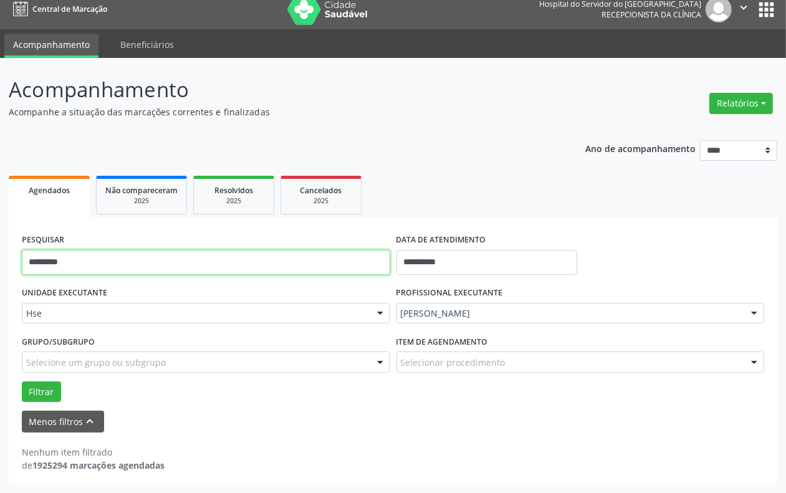
click at [340, 250] on input "*********" at bounding box center [206, 262] width 368 height 25
click at [340, 251] on input "*********" at bounding box center [206, 262] width 368 height 25
click at [22, 381] on button "Filtrar" at bounding box center [41, 391] width 39 height 21
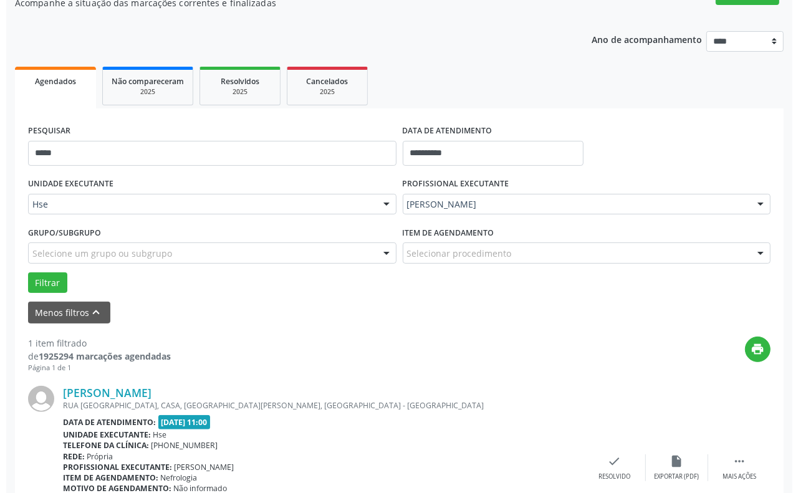
scroll to position [211, 0]
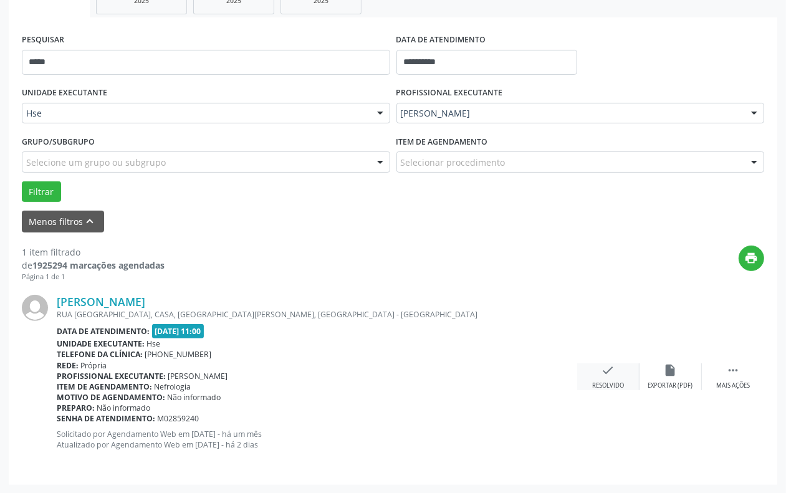
click at [610, 380] on div "check Resolvido" at bounding box center [608, 376] width 62 height 27
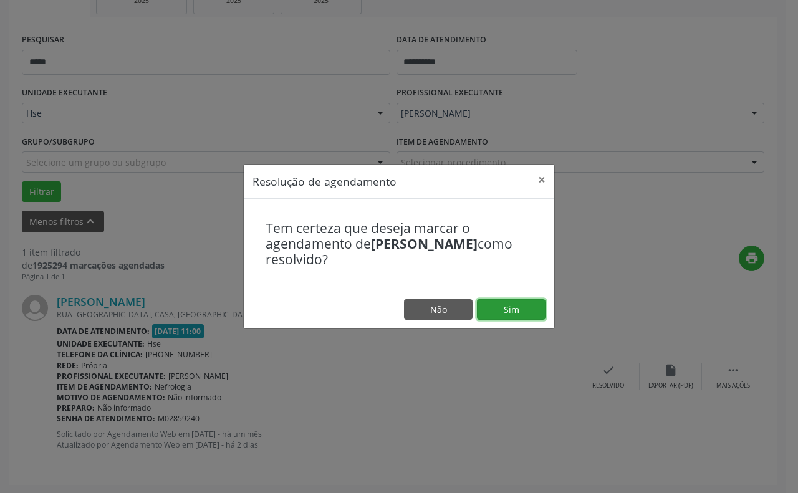
click at [509, 309] on button "Sim" at bounding box center [511, 309] width 69 height 21
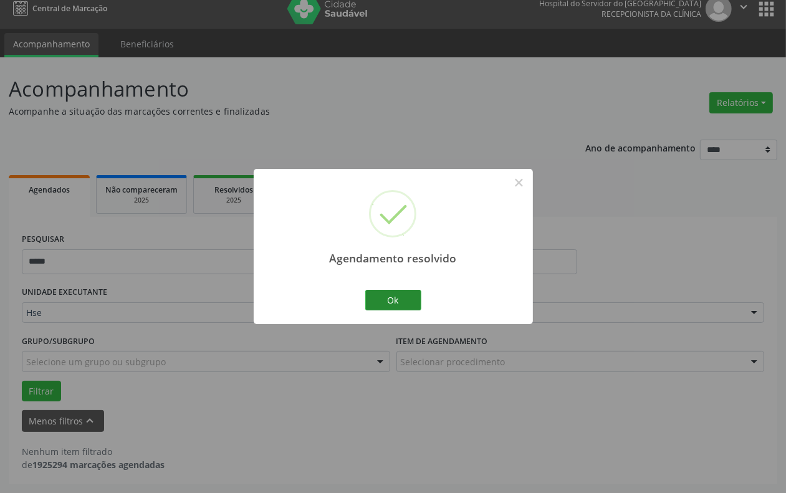
scroll to position [11, 0]
click at [370, 300] on button "Ok" at bounding box center [393, 300] width 56 height 21
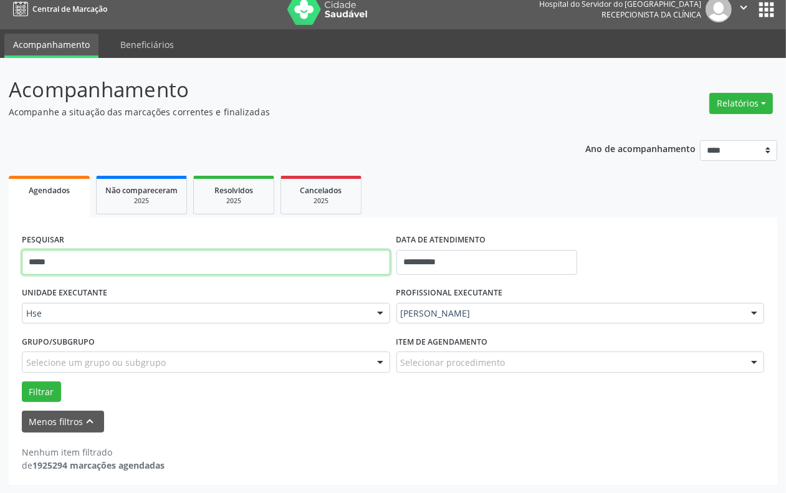
click at [368, 251] on input "*****" at bounding box center [206, 262] width 368 height 25
type input "*******"
click at [22, 381] on button "Filtrar" at bounding box center [41, 391] width 39 height 21
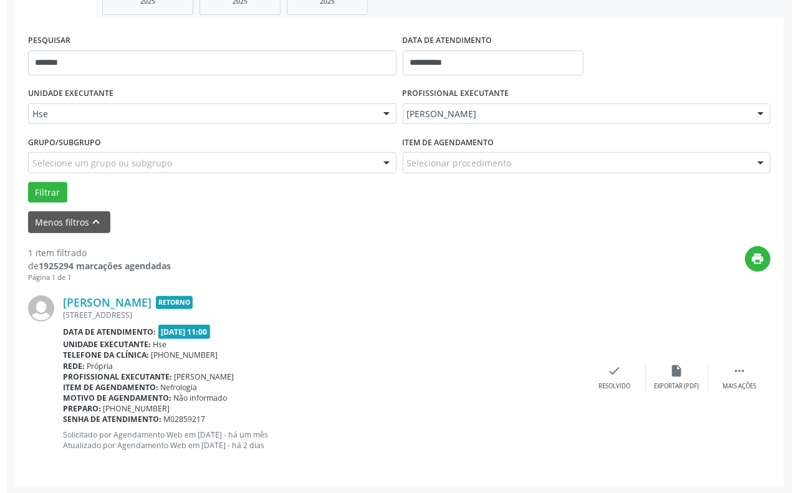
scroll to position [211, 0]
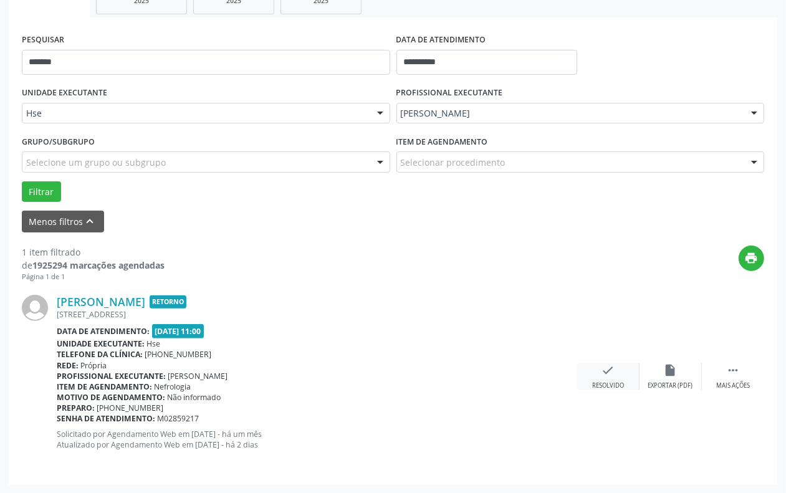
click at [617, 376] on div "check Resolvido" at bounding box center [608, 376] width 62 height 27
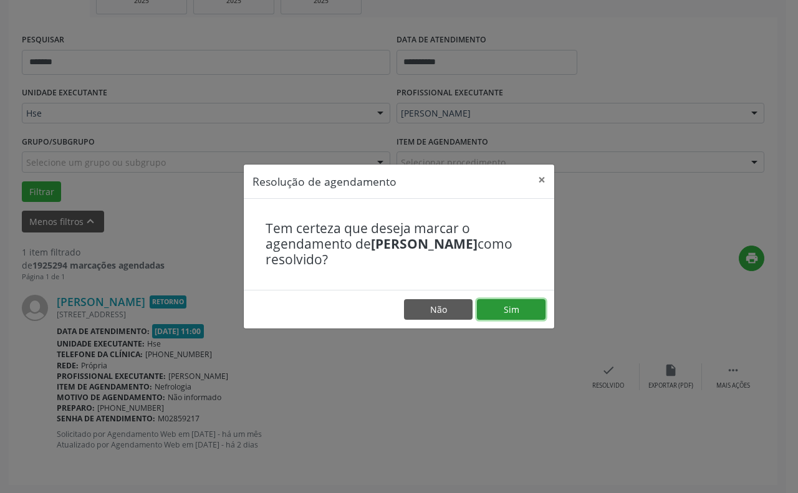
click at [520, 307] on button "Sim" at bounding box center [511, 309] width 69 height 21
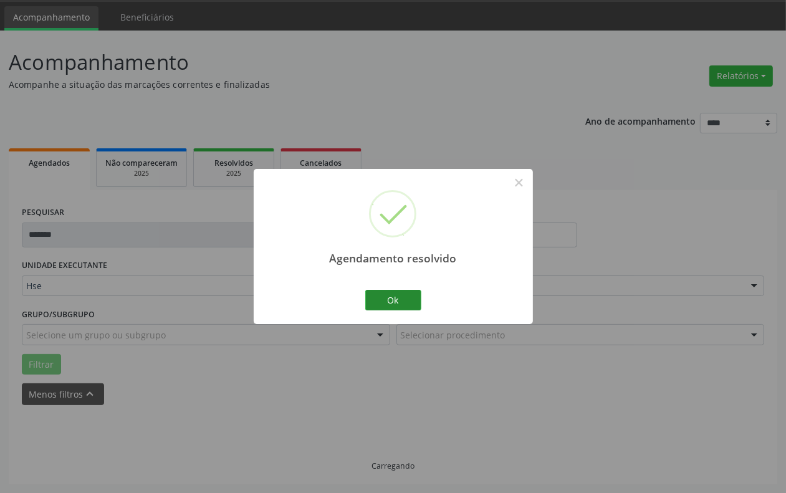
scroll to position [11, 0]
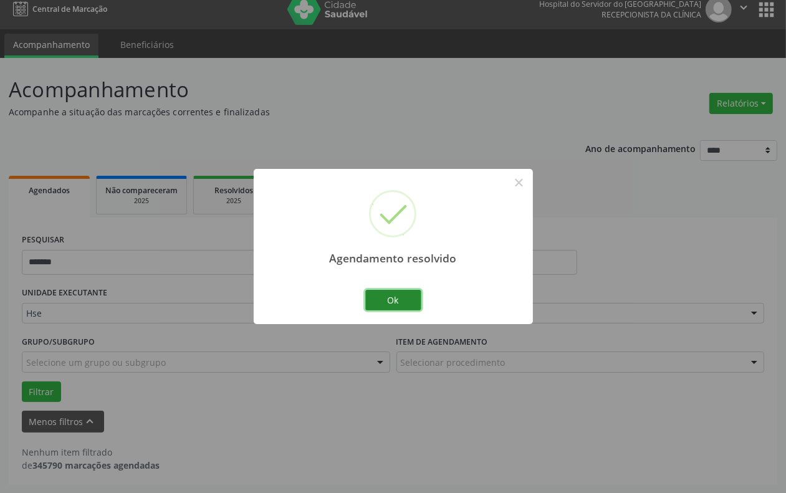
click at [384, 297] on button "Ok" at bounding box center [393, 300] width 56 height 21
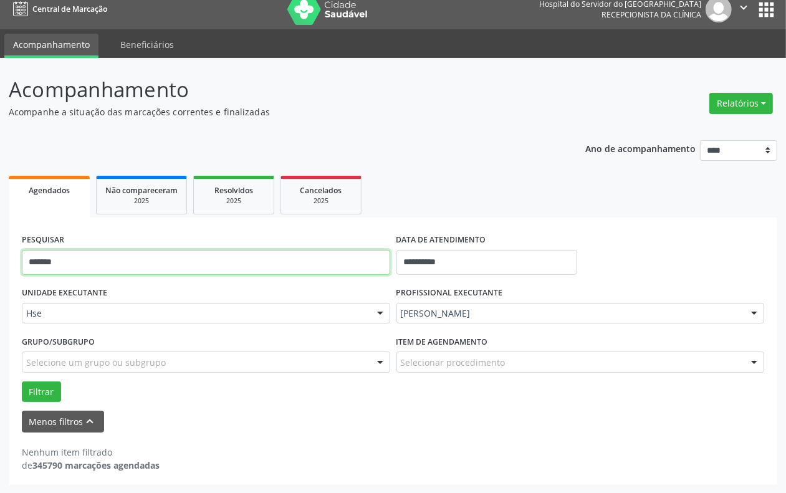
click at [378, 271] on input "*******" at bounding box center [206, 262] width 368 height 25
click at [22, 381] on button "Filtrar" at bounding box center [41, 391] width 39 height 21
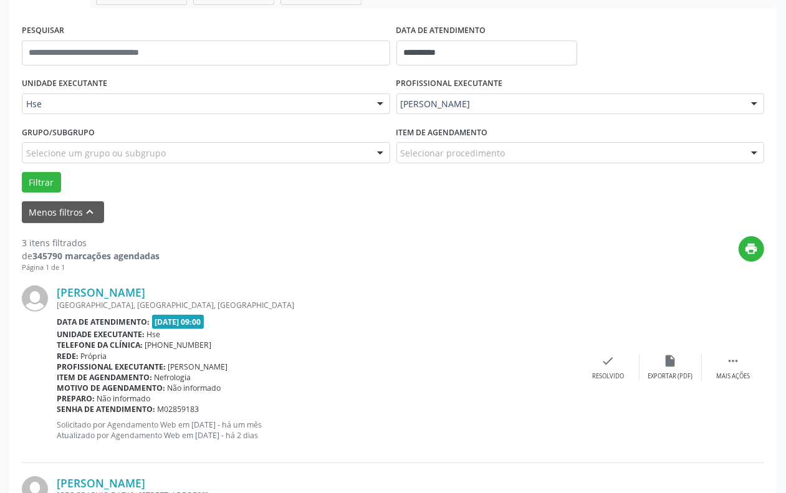
scroll to position [244, 0]
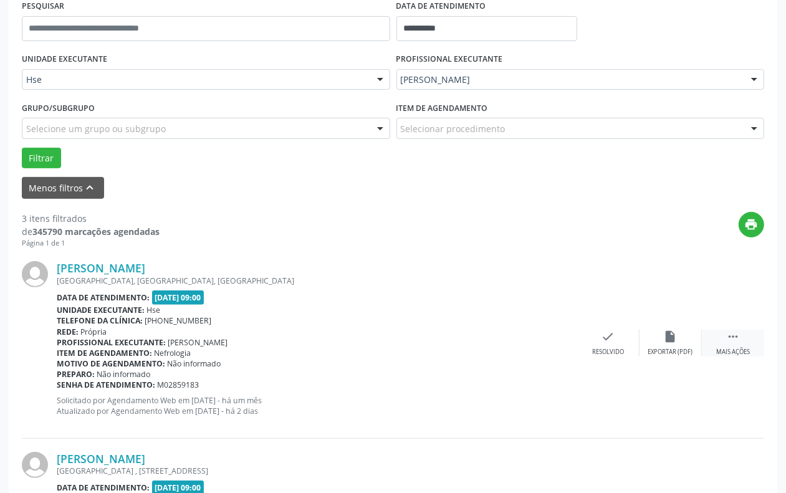
click at [733, 348] on div "Mais ações" at bounding box center [733, 352] width 34 height 9
click at [683, 346] on div "alarm_off Não compareceu" at bounding box center [671, 343] width 62 height 27
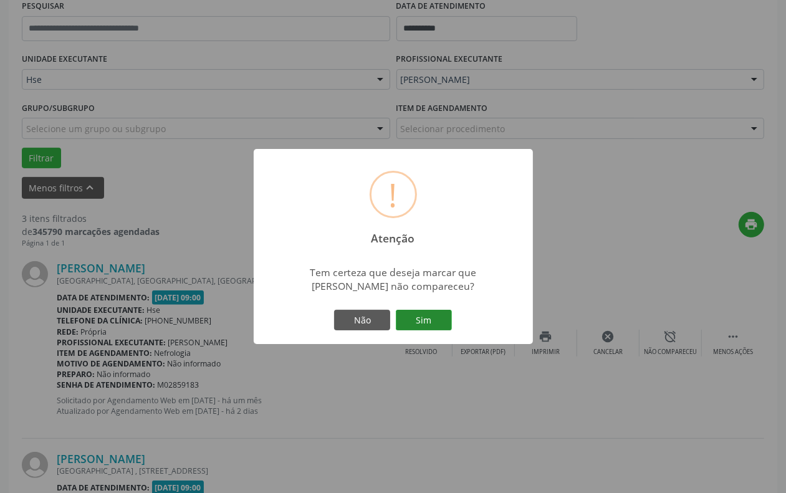
click at [449, 321] on button "Sim" at bounding box center [424, 320] width 56 height 21
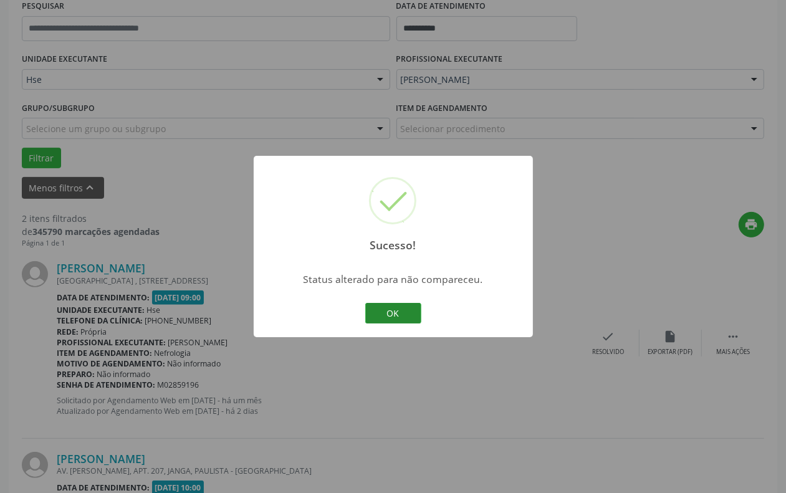
click at [382, 312] on button "OK" at bounding box center [393, 313] width 56 height 21
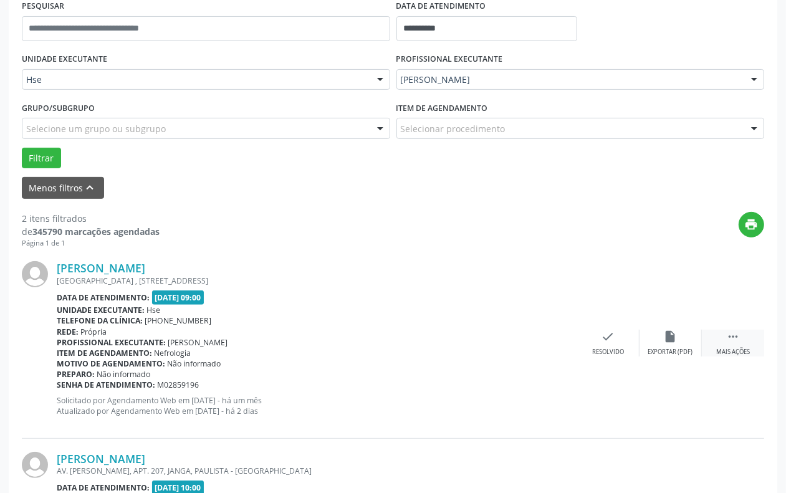
click at [728, 340] on icon "" at bounding box center [733, 337] width 14 height 14
click at [662, 340] on div "alarm_off Não compareceu" at bounding box center [671, 343] width 62 height 27
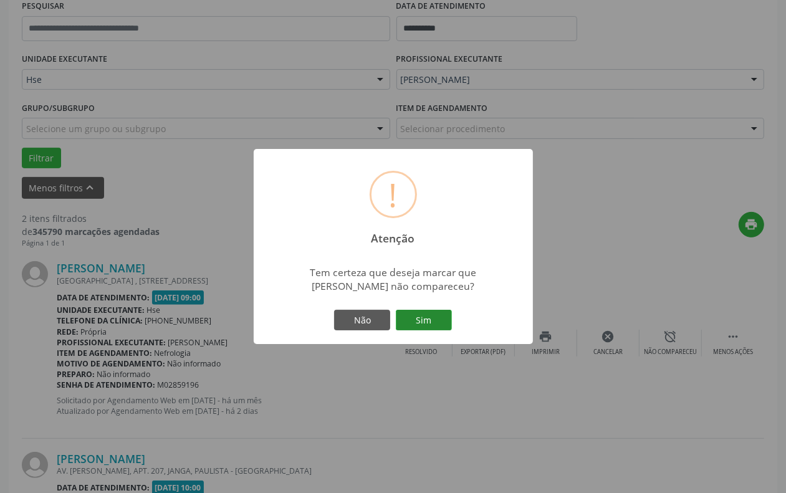
click at [407, 314] on button "Sim" at bounding box center [424, 320] width 56 height 21
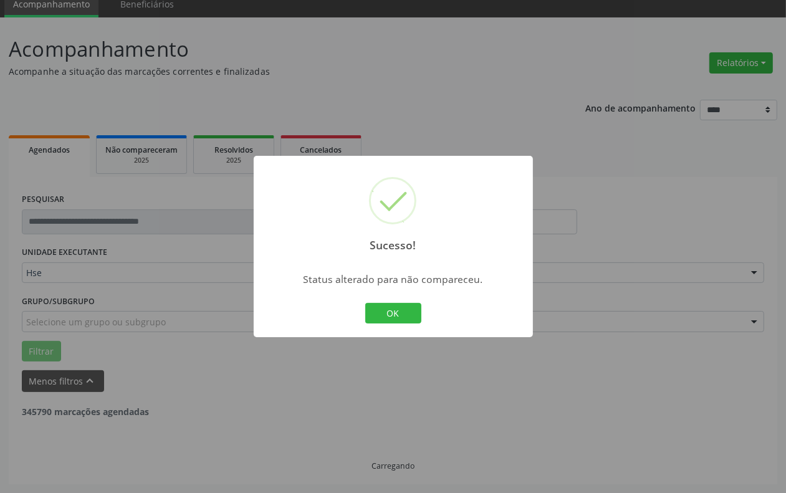
scroll to position [211, 0]
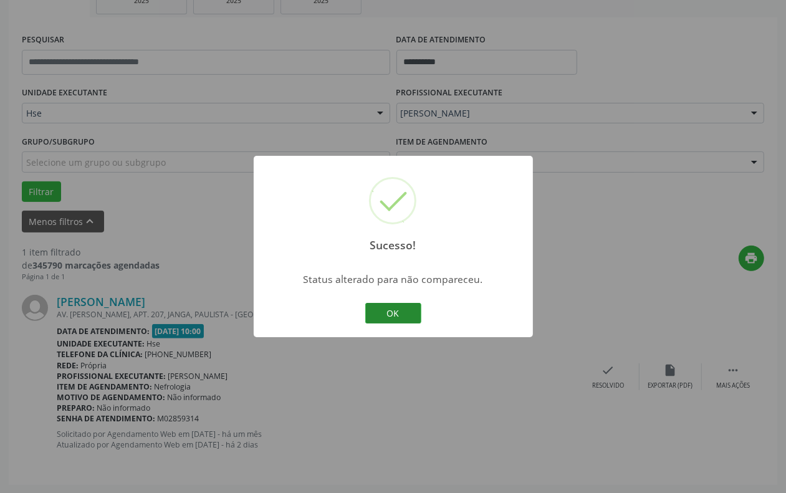
click at [393, 312] on button "OK" at bounding box center [393, 313] width 56 height 21
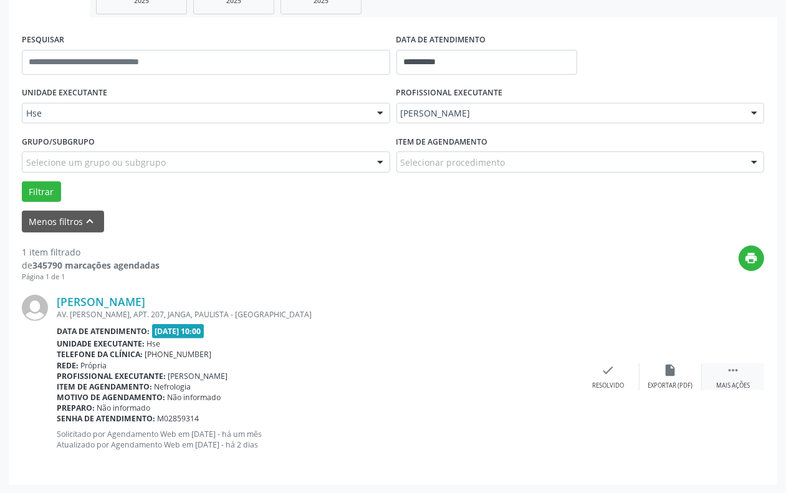
click at [726, 377] on div " Mais ações" at bounding box center [733, 376] width 62 height 27
click at [653, 369] on div "alarm_off Não compareceu" at bounding box center [671, 376] width 62 height 27
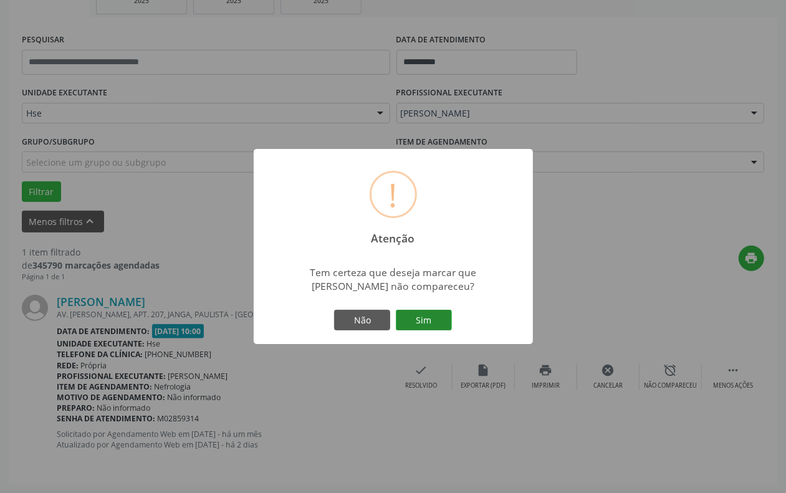
click at [428, 317] on button "Sim" at bounding box center [424, 320] width 56 height 21
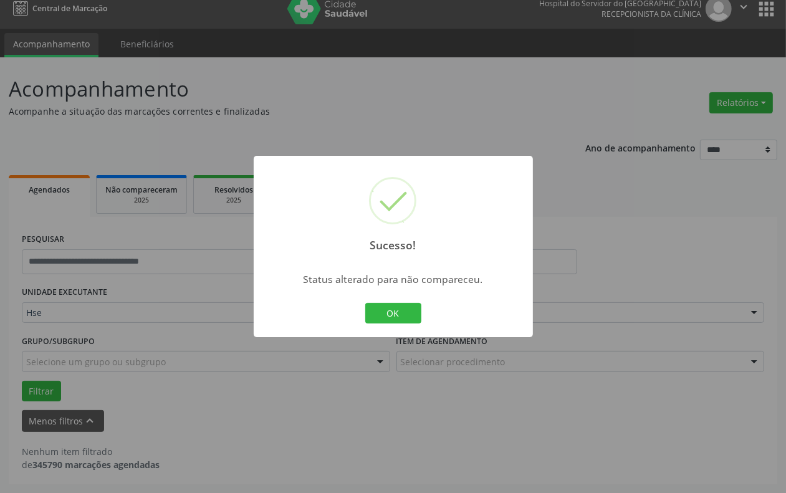
scroll to position [11, 0]
click at [390, 323] on button "OK" at bounding box center [393, 313] width 56 height 21
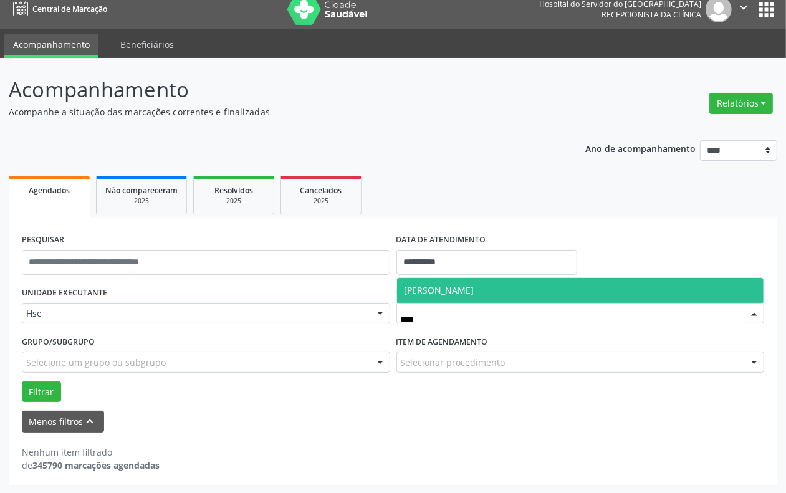
type input "*****"
click at [439, 296] on span "[PERSON_NAME]" at bounding box center [580, 290] width 367 height 25
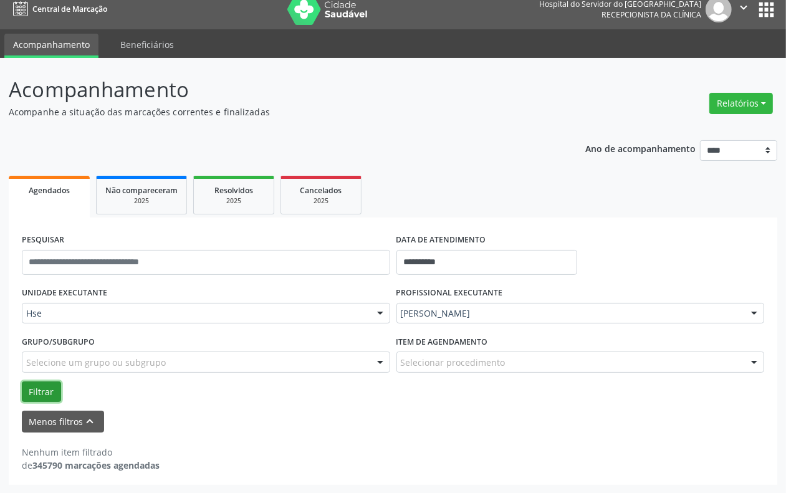
click at [38, 399] on button "Filtrar" at bounding box center [41, 391] width 39 height 21
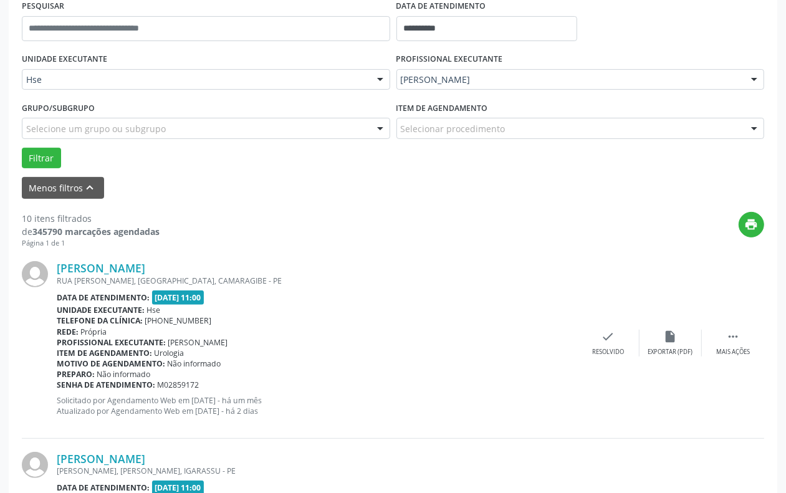
scroll to position [166, 0]
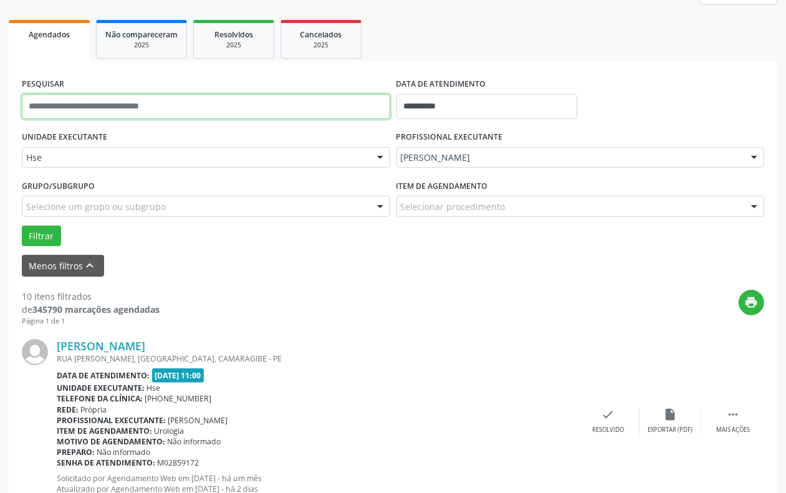
click at [127, 105] on input "text" at bounding box center [206, 106] width 368 height 25
click at [22, 226] on button "Filtrar" at bounding box center [41, 236] width 39 height 21
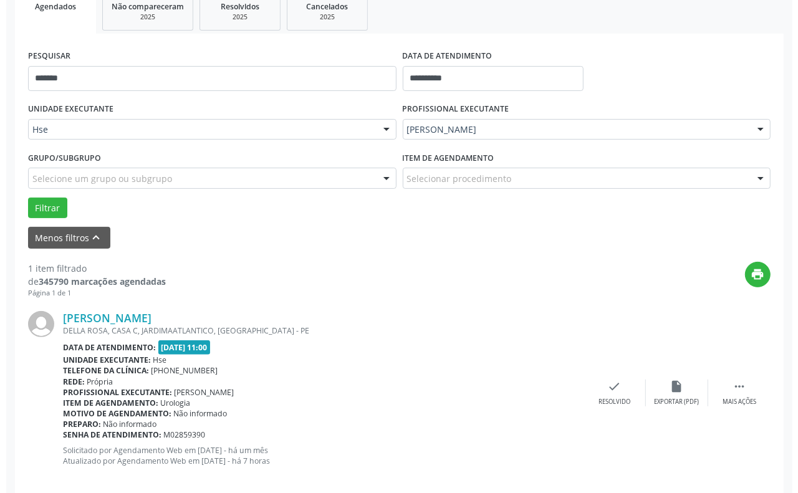
scroll to position [211, 0]
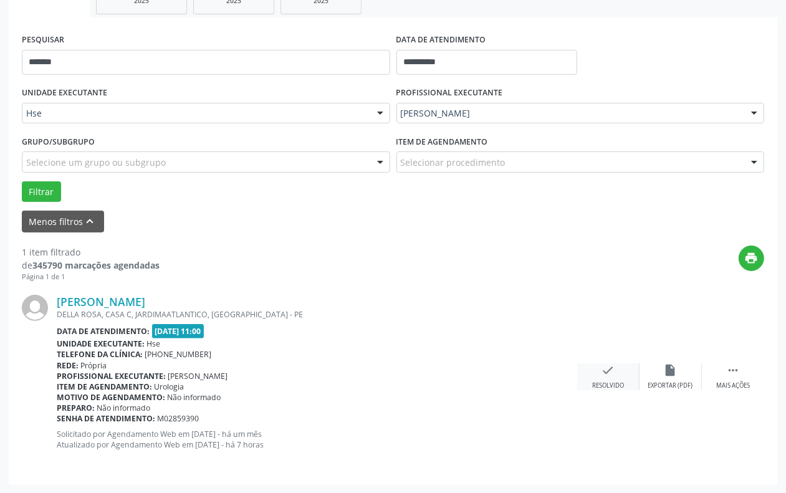
click at [613, 371] on icon "check" at bounding box center [609, 370] width 14 height 14
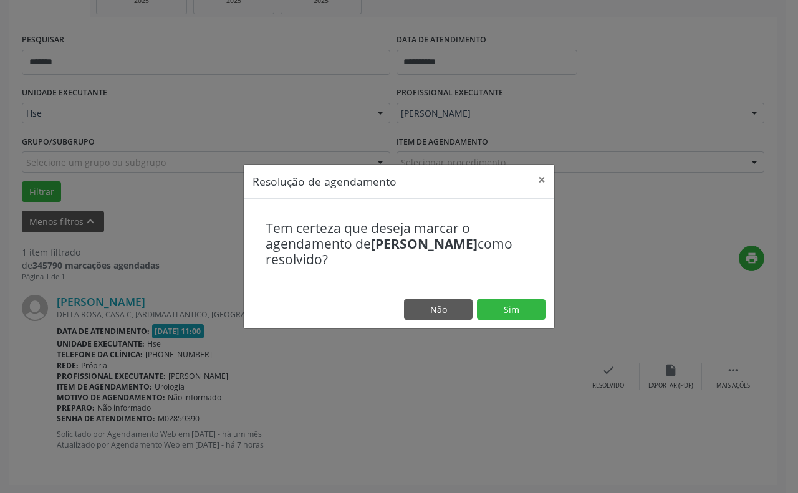
click at [511, 296] on footer "Não Sim" at bounding box center [399, 309] width 310 height 39
click at [503, 307] on button "Sim" at bounding box center [511, 309] width 69 height 21
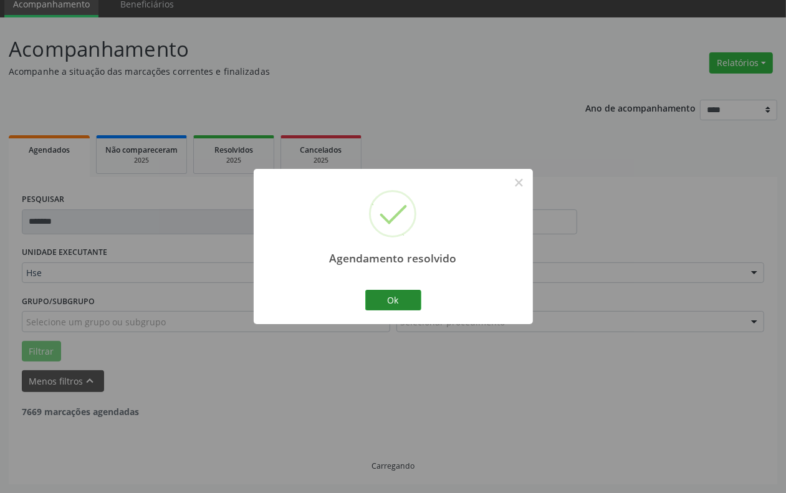
scroll to position [11, 0]
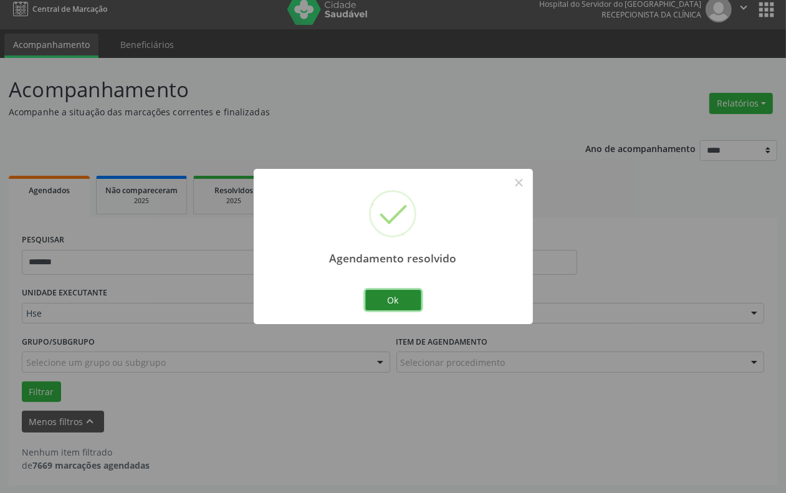
click at [400, 304] on button "Ok" at bounding box center [393, 300] width 56 height 21
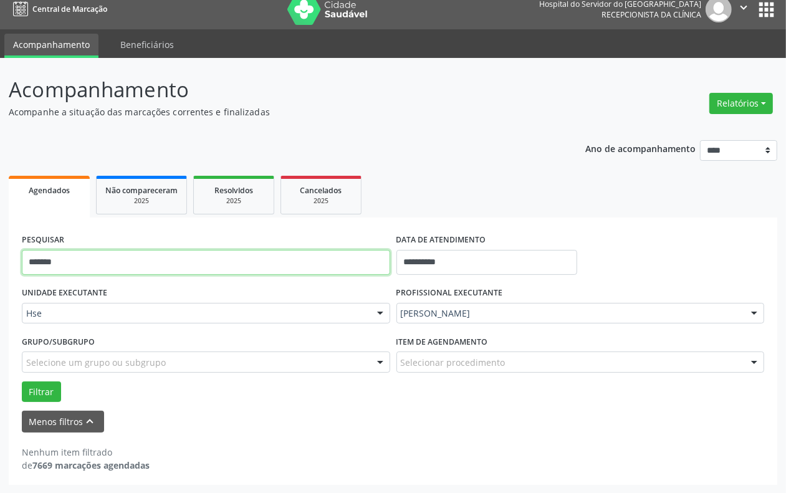
click at [246, 266] on input "*******" at bounding box center [206, 262] width 368 height 25
click at [22, 381] on button "Filtrar" at bounding box center [41, 391] width 39 height 21
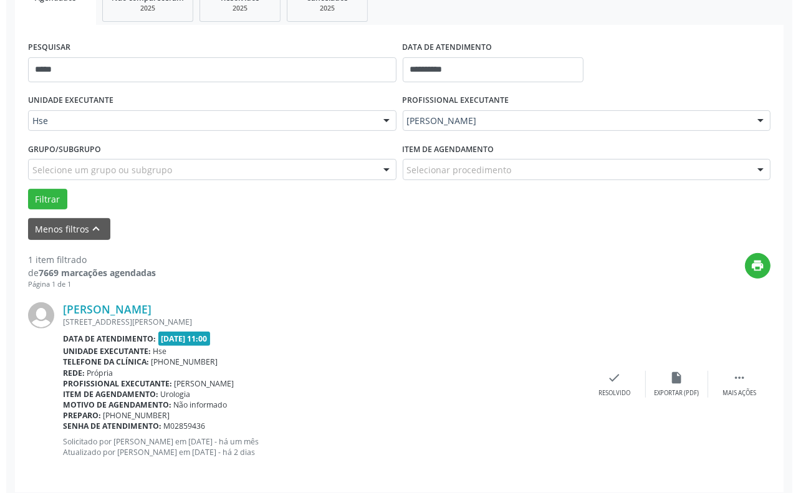
scroll to position [211, 0]
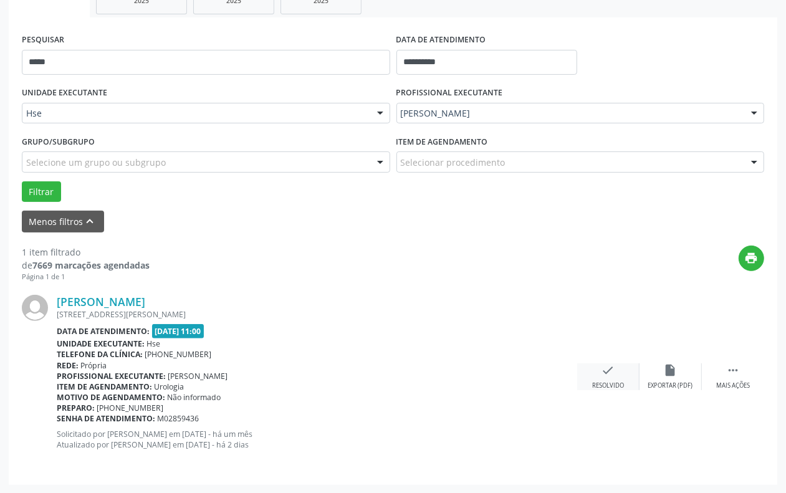
click at [605, 375] on icon "check" at bounding box center [609, 370] width 14 height 14
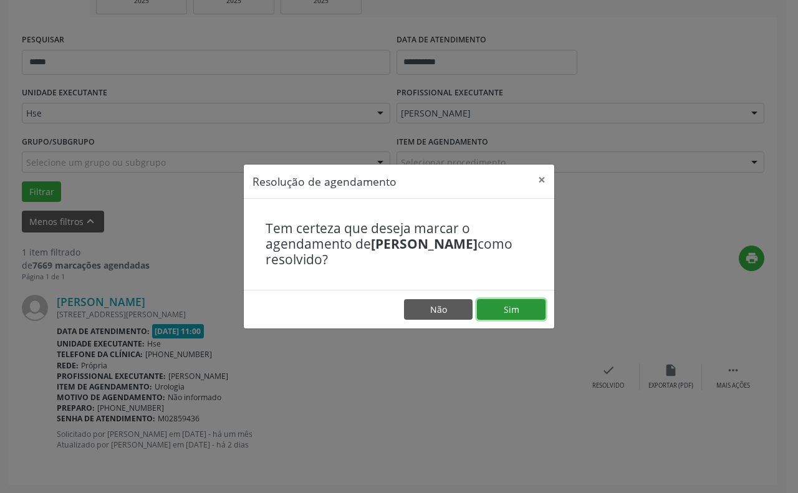
click at [517, 303] on button "Sim" at bounding box center [511, 309] width 69 height 21
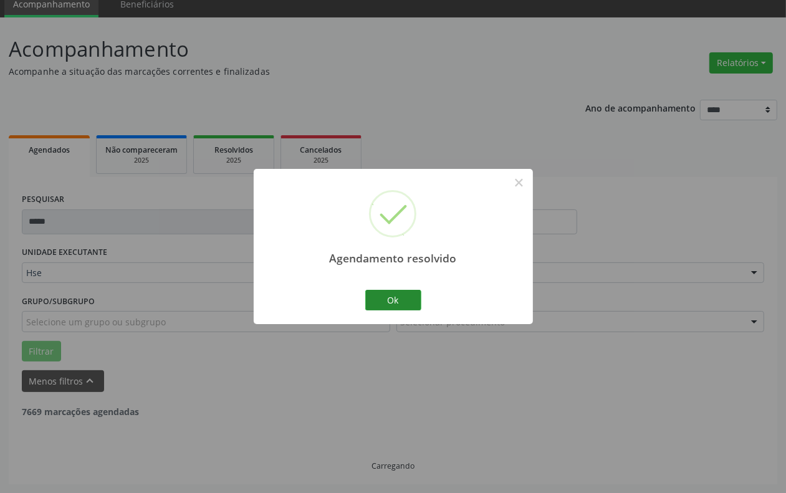
scroll to position [11, 0]
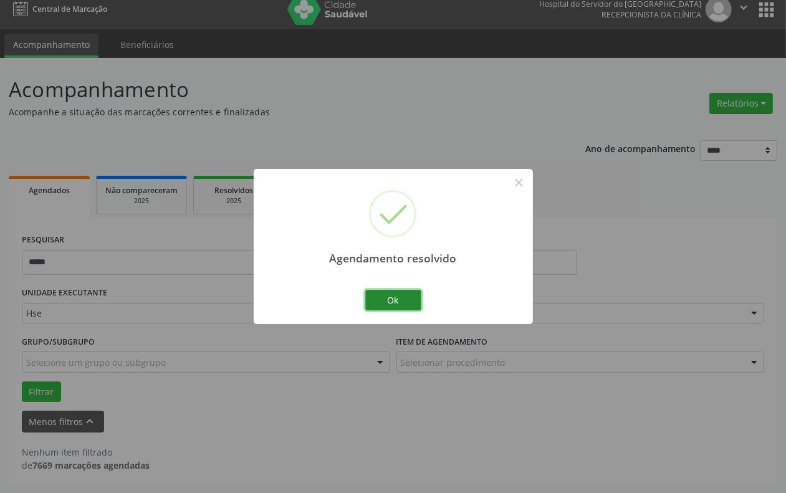
click at [388, 300] on button "Ok" at bounding box center [393, 300] width 56 height 21
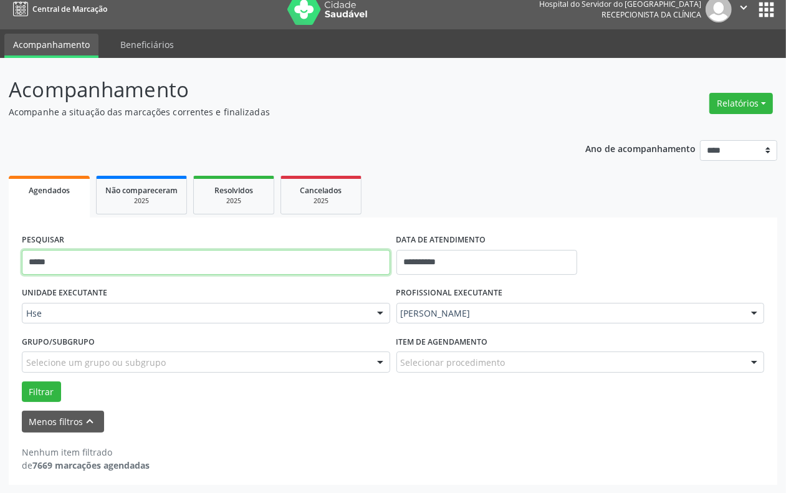
click at [238, 261] on input "*****" at bounding box center [206, 262] width 368 height 25
click at [22, 381] on button "Filtrar" at bounding box center [41, 391] width 39 height 21
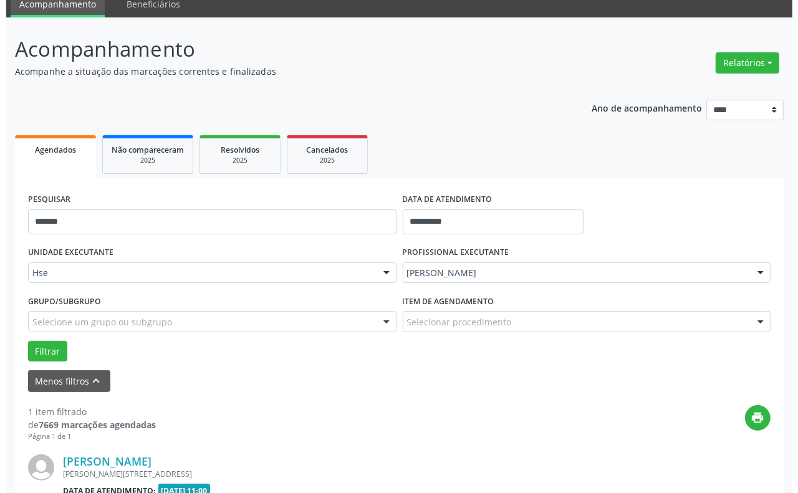
scroll to position [211, 0]
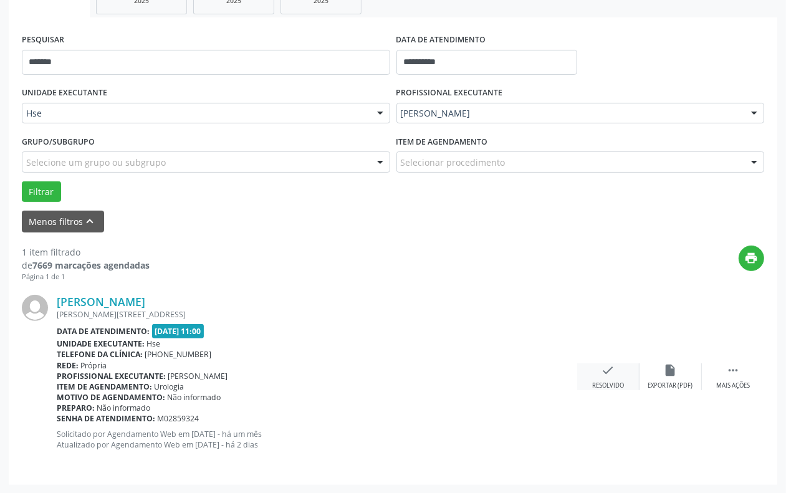
click at [606, 372] on icon "check" at bounding box center [609, 370] width 14 height 14
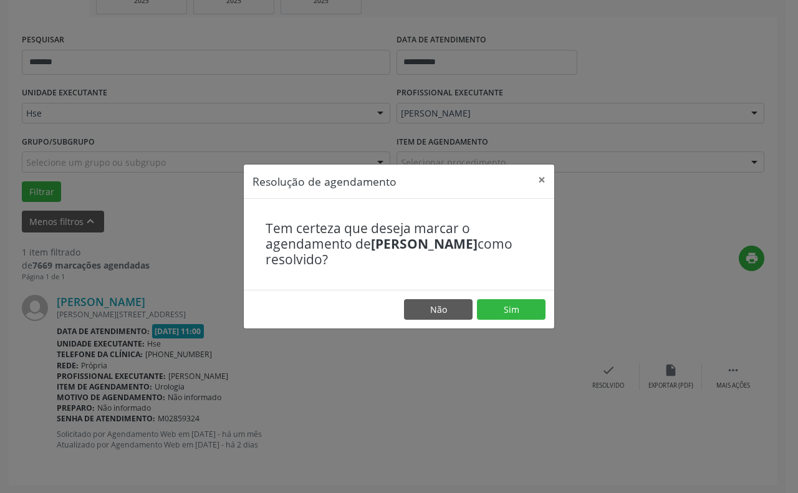
click at [497, 294] on footer "Não Sim" at bounding box center [399, 309] width 310 height 39
click at [499, 299] on button "Sim" at bounding box center [511, 309] width 69 height 21
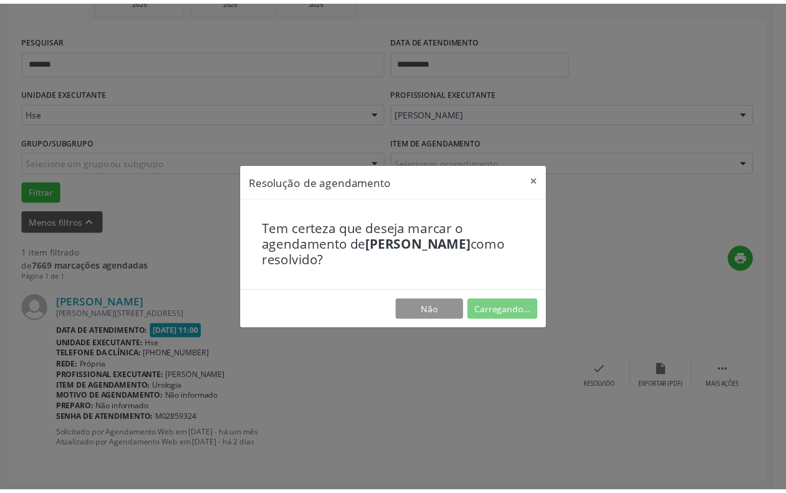
scroll to position [38, 0]
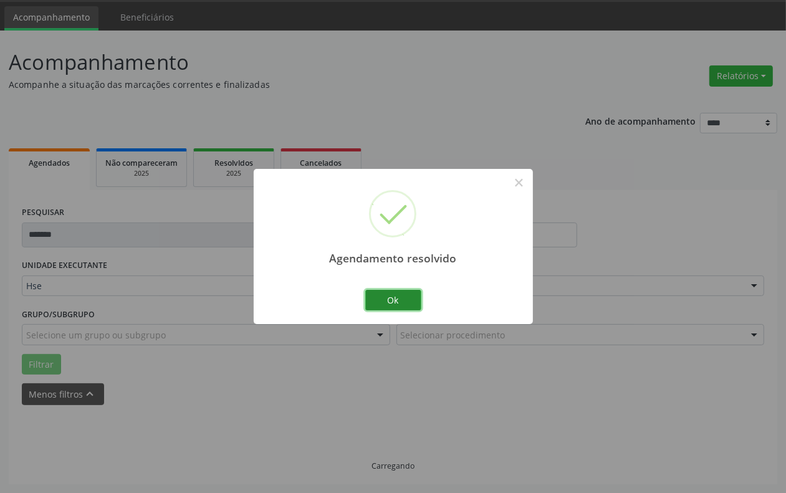
click at [404, 298] on button "Ok" at bounding box center [393, 300] width 56 height 21
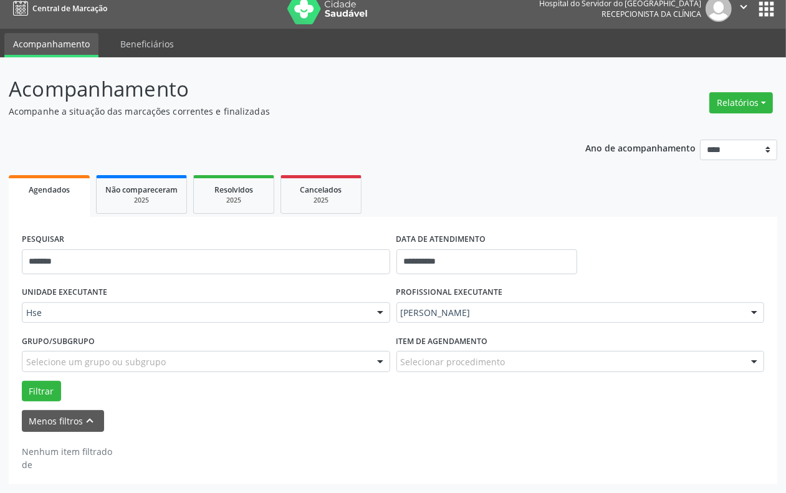
scroll to position [11, 0]
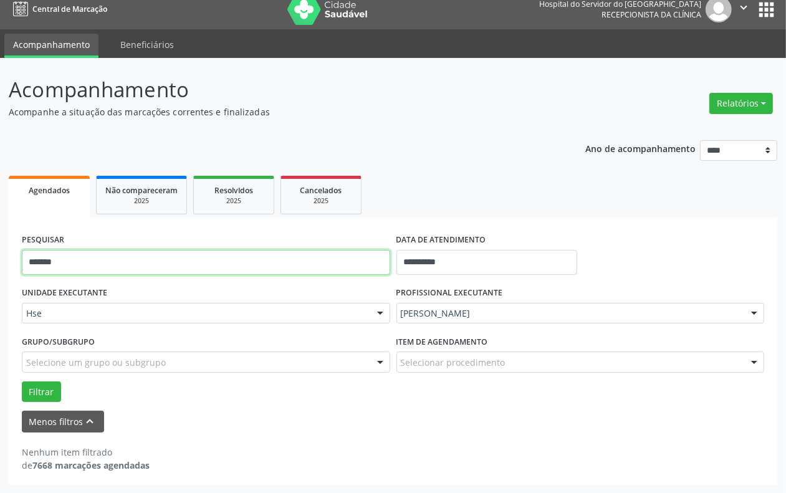
click at [254, 257] on input "*******" at bounding box center [206, 262] width 368 height 25
click at [22, 381] on button "Filtrar" at bounding box center [41, 391] width 39 height 21
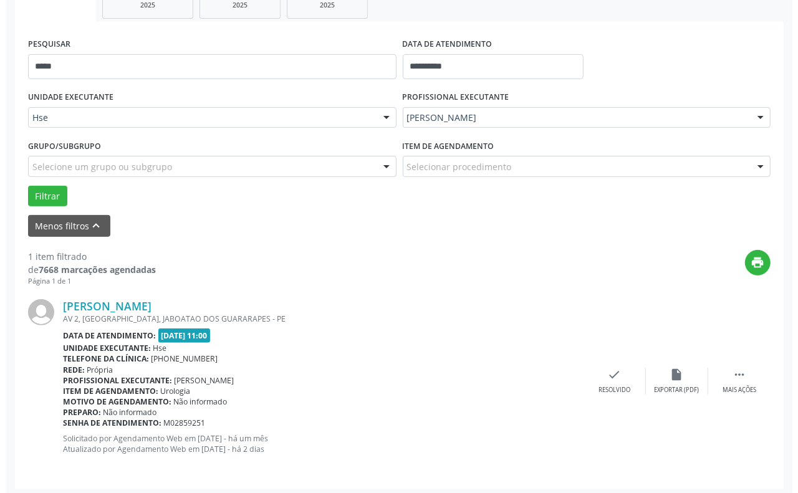
scroll to position [211, 0]
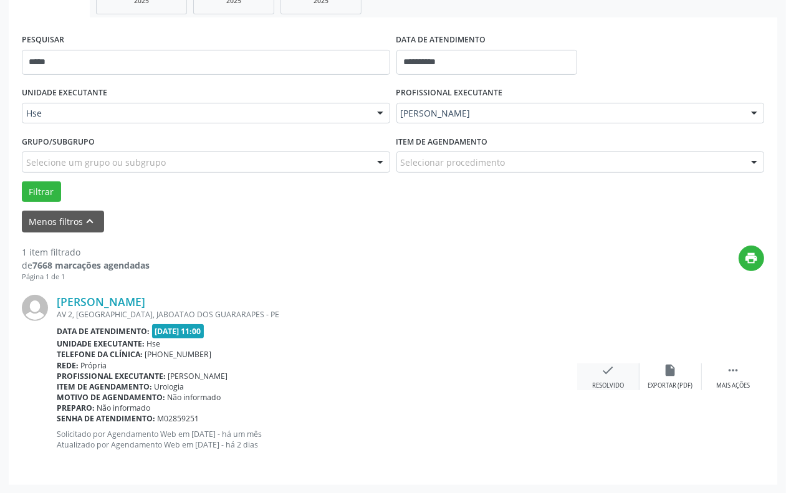
click at [603, 372] on icon "check" at bounding box center [609, 370] width 14 height 14
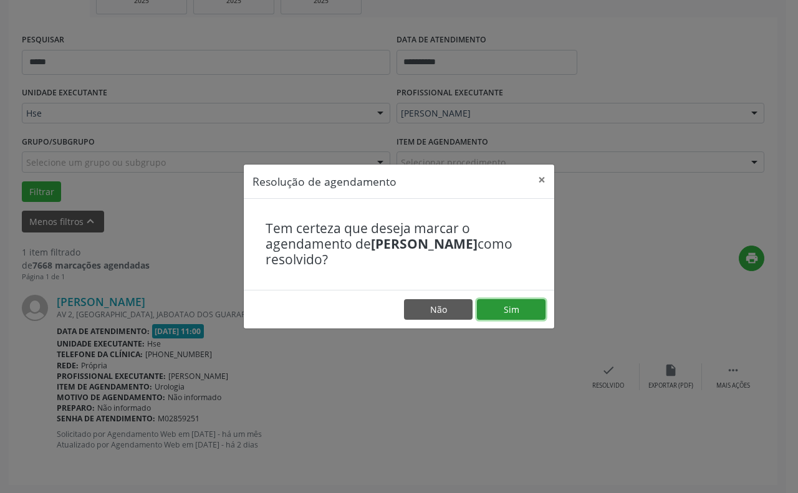
click at [516, 319] on button "Sim" at bounding box center [511, 309] width 69 height 21
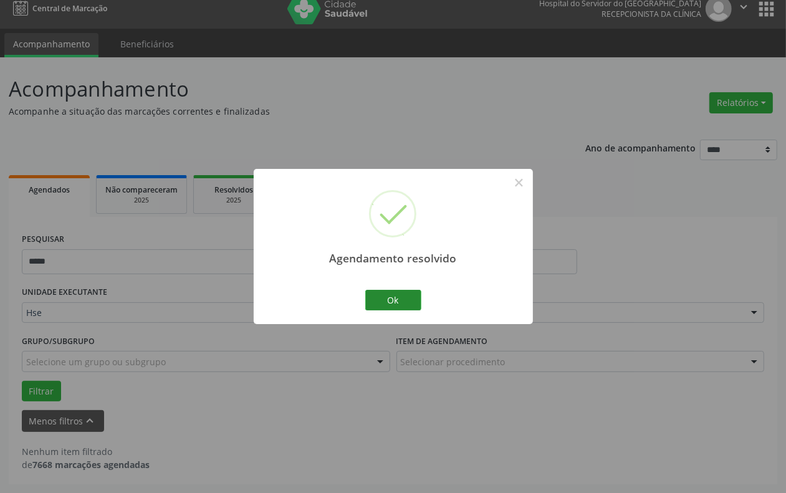
scroll to position [11, 0]
click at [406, 300] on button "Ok" at bounding box center [393, 300] width 56 height 21
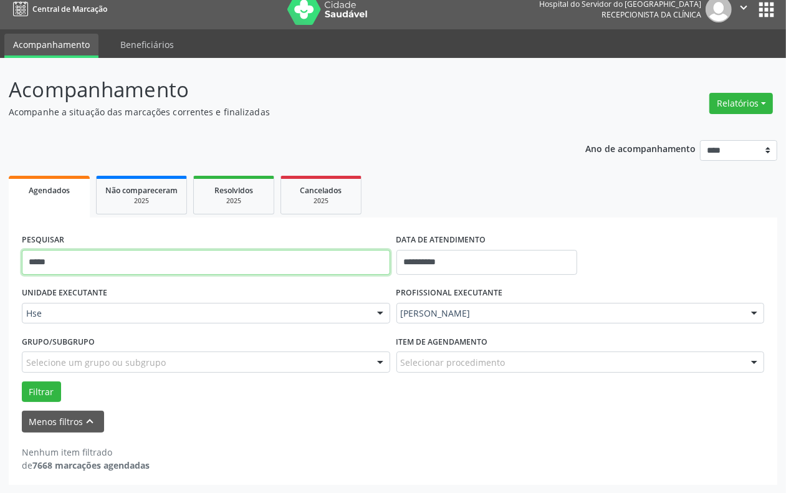
click at [276, 266] on input "*****" at bounding box center [206, 262] width 368 height 25
click at [22, 381] on button "Filtrar" at bounding box center [41, 391] width 39 height 21
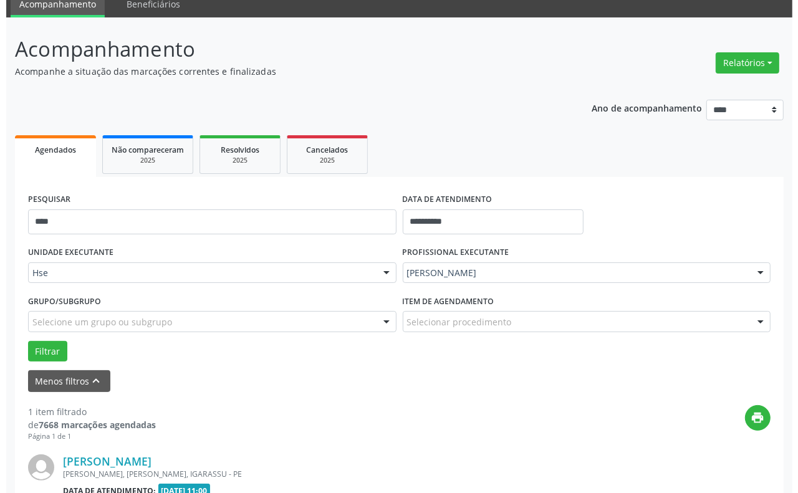
scroll to position [211, 0]
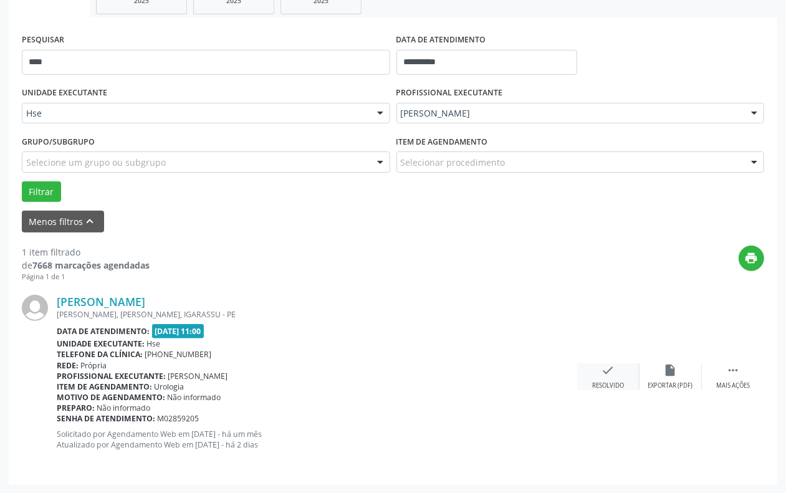
click at [618, 382] on div "Resolvido" at bounding box center [608, 385] width 32 height 9
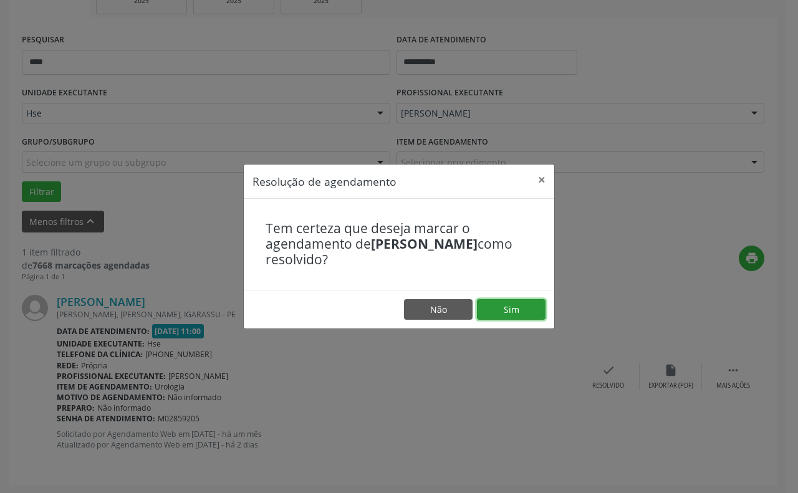
click at [509, 317] on button "Sim" at bounding box center [511, 309] width 69 height 21
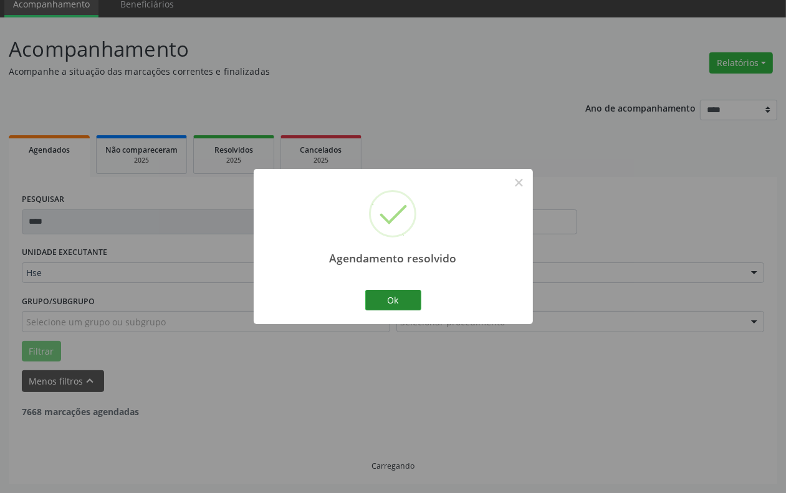
scroll to position [11, 0]
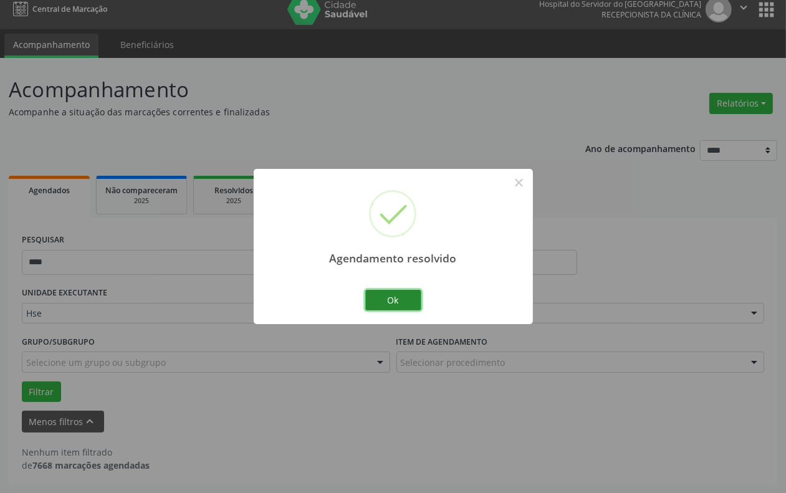
click at [394, 306] on button "Ok" at bounding box center [393, 300] width 56 height 21
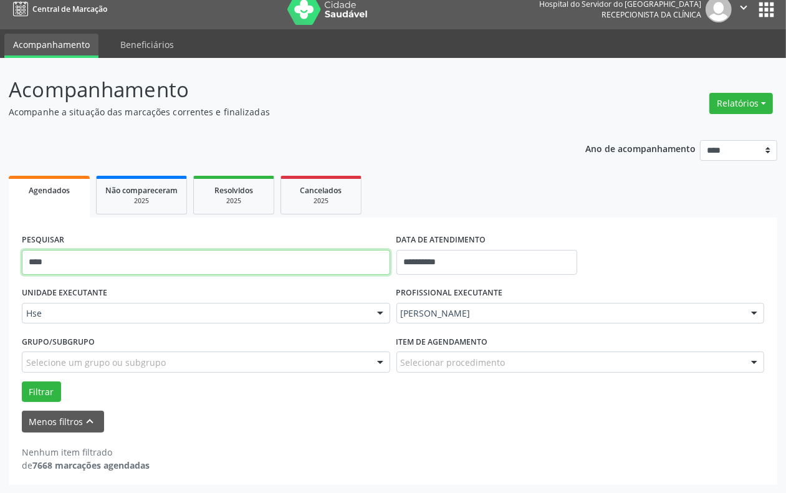
click at [290, 251] on input "****" at bounding box center [206, 262] width 368 height 25
click at [22, 381] on button "Filtrar" at bounding box center [41, 391] width 39 height 21
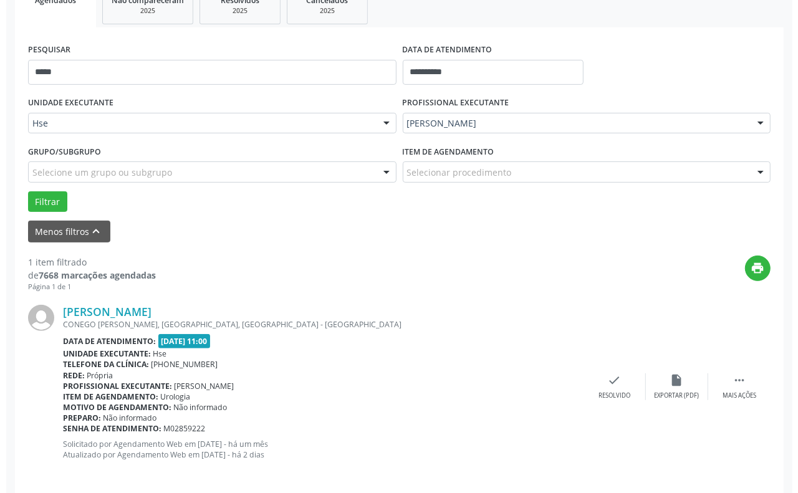
scroll to position [211, 0]
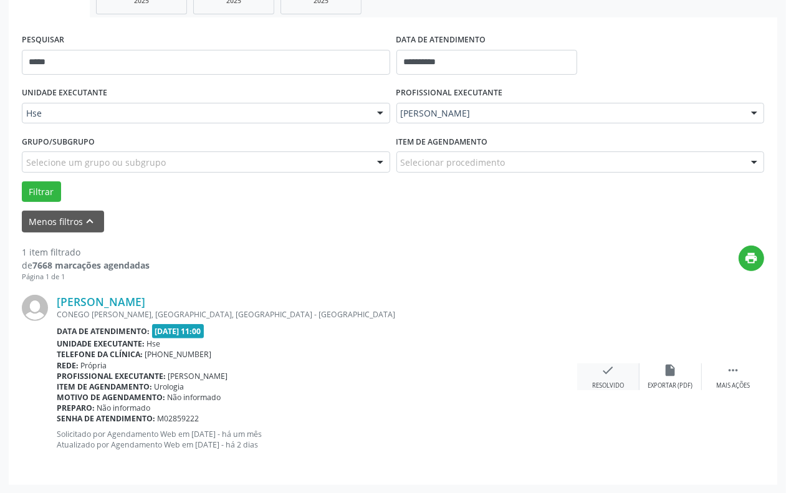
click at [608, 368] on icon "check" at bounding box center [609, 370] width 14 height 14
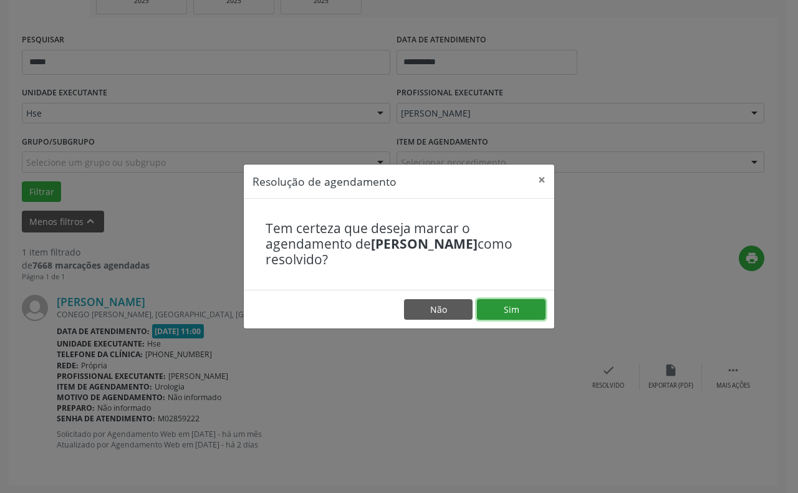
click at [527, 315] on button "Sim" at bounding box center [511, 309] width 69 height 21
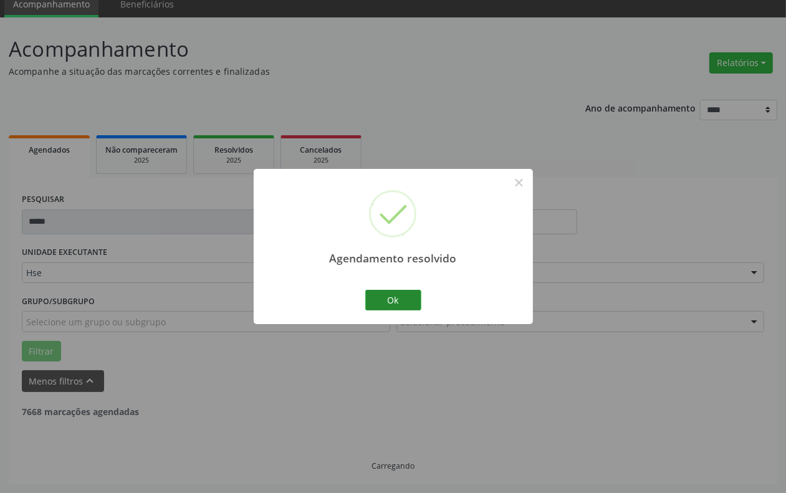
scroll to position [11, 0]
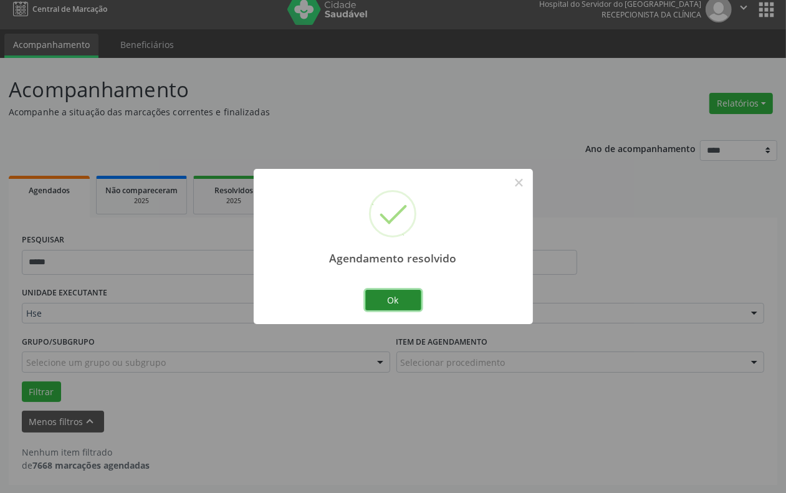
click at [400, 294] on button "Ok" at bounding box center [393, 300] width 56 height 21
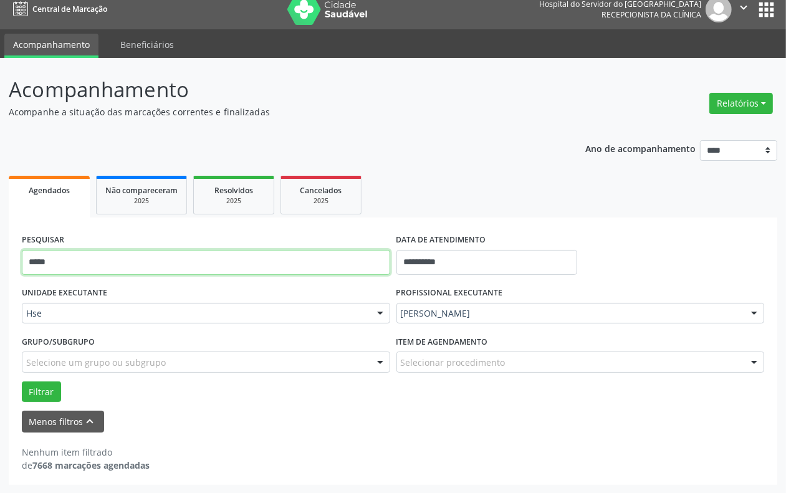
click at [120, 254] on input "*****" at bounding box center [206, 262] width 368 height 25
type input "******"
click at [22, 381] on button "Filtrar" at bounding box center [41, 391] width 39 height 21
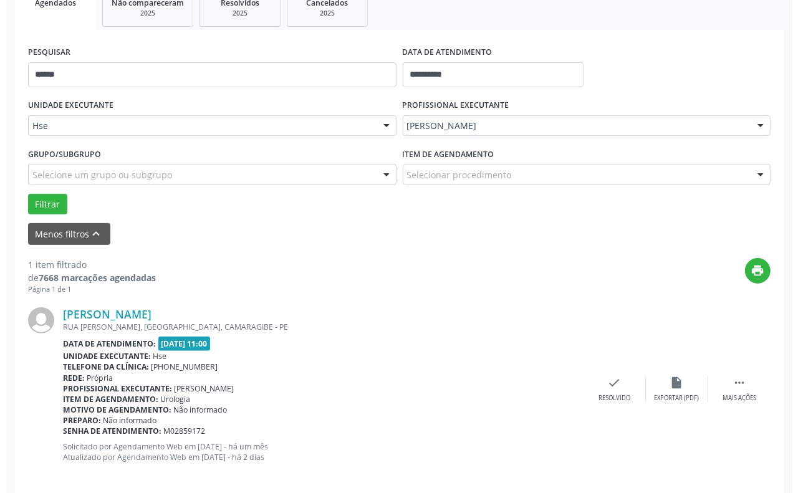
scroll to position [211, 0]
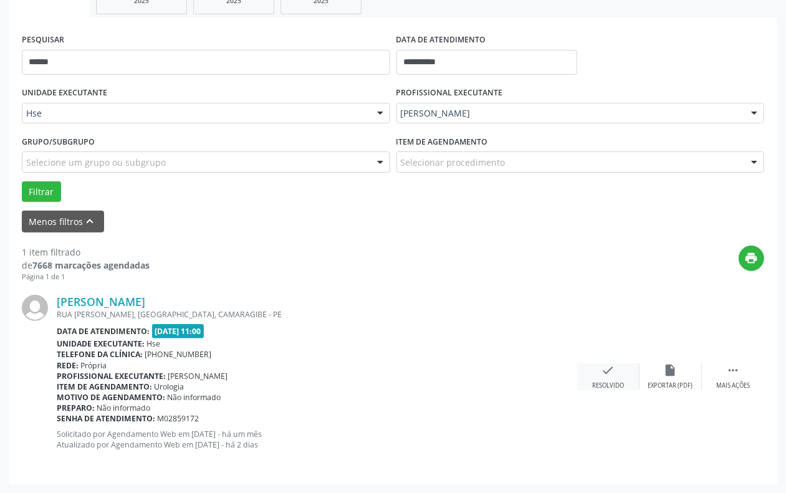
click at [587, 367] on div "check Resolvido" at bounding box center [608, 376] width 62 height 27
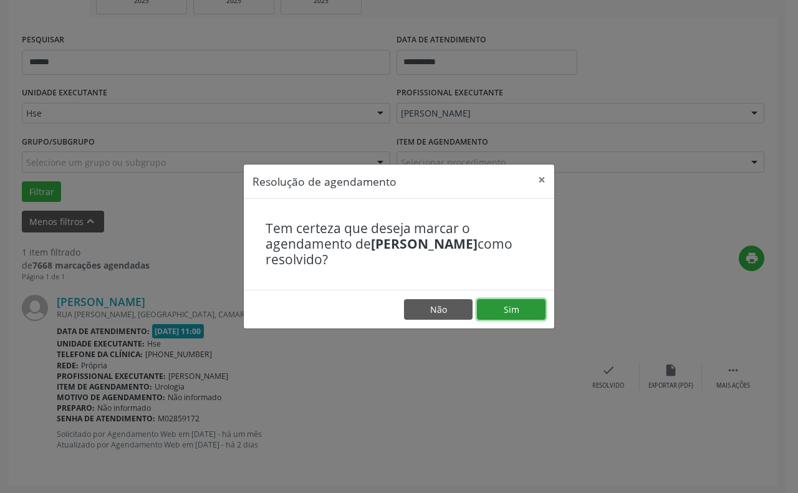
click at [507, 309] on button "Sim" at bounding box center [511, 309] width 69 height 21
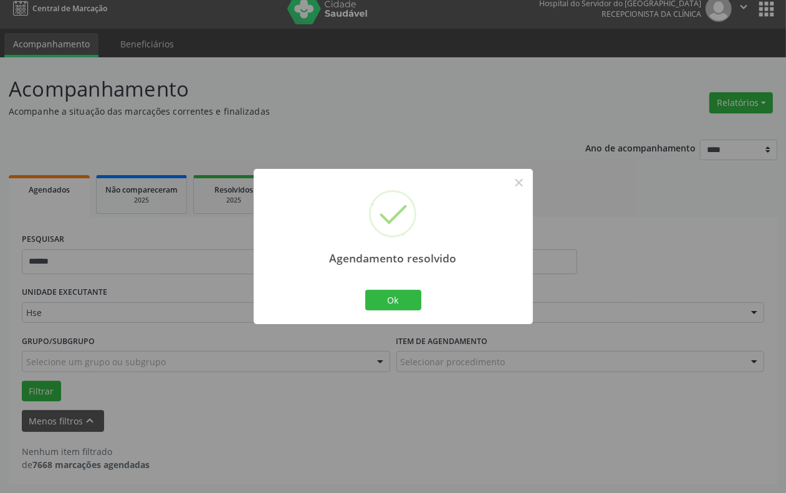
scroll to position [11, 0]
click at [384, 290] on button "Ok" at bounding box center [393, 300] width 56 height 21
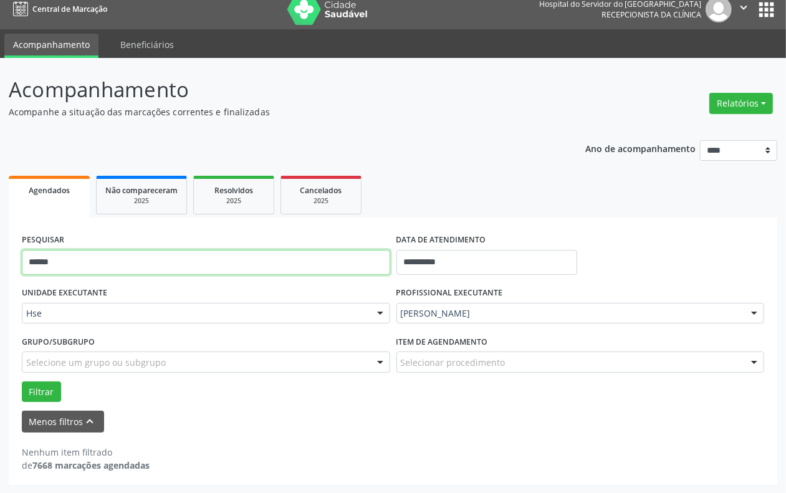
click at [329, 270] on input "******" at bounding box center [206, 262] width 368 height 25
click at [22, 381] on button "Filtrar" at bounding box center [41, 391] width 39 height 21
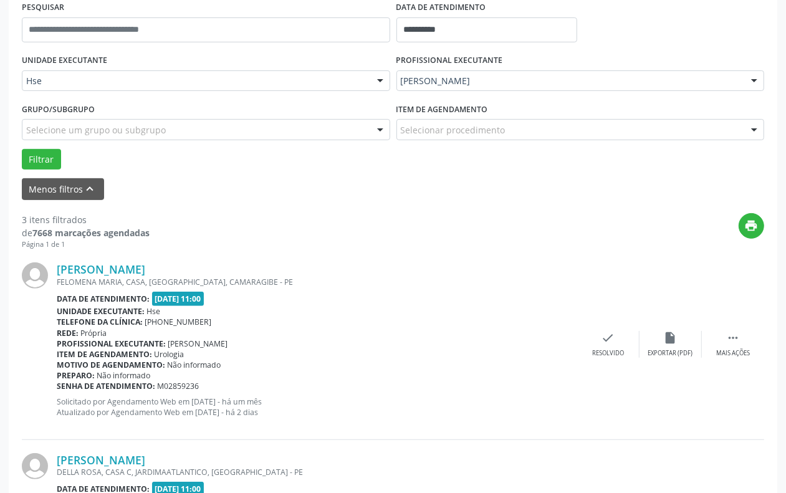
scroll to position [244, 0]
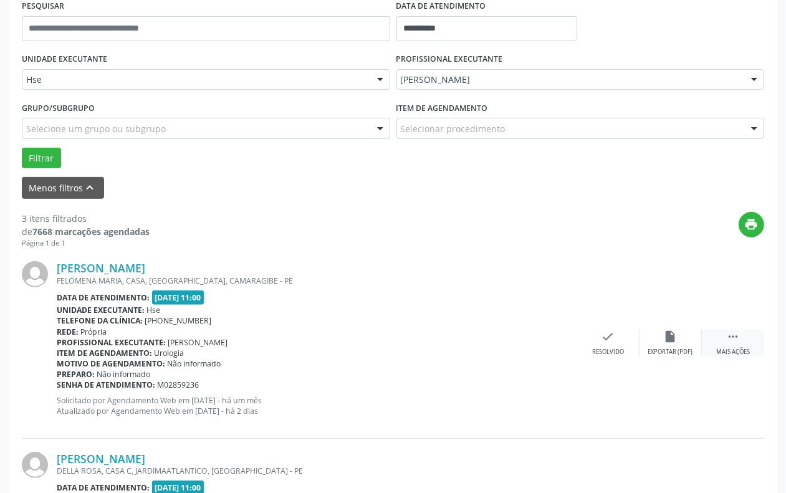
click at [709, 340] on div " Mais ações" at bounding box center [733, 343] width 62 height 27
click at [684, 348] on div "Não compareceu" at bounding box center [670, 352] width 53 height 9
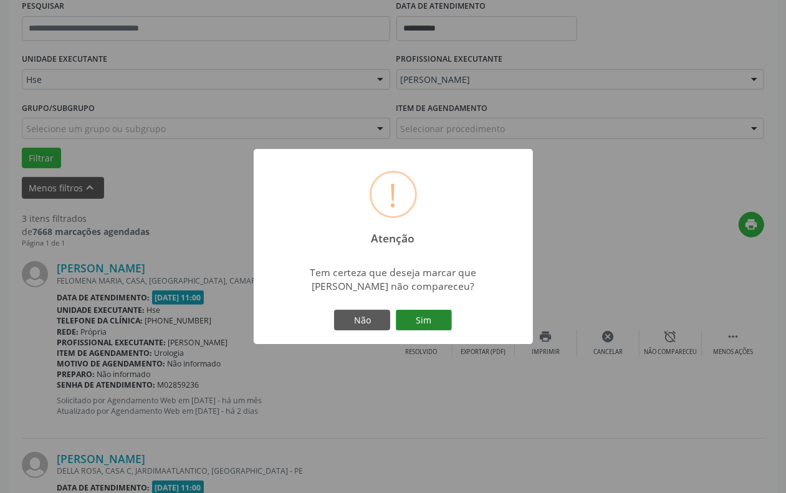
click at [415, 319] on button "Sim" at bounding box center [424, 320] width 56 height 21
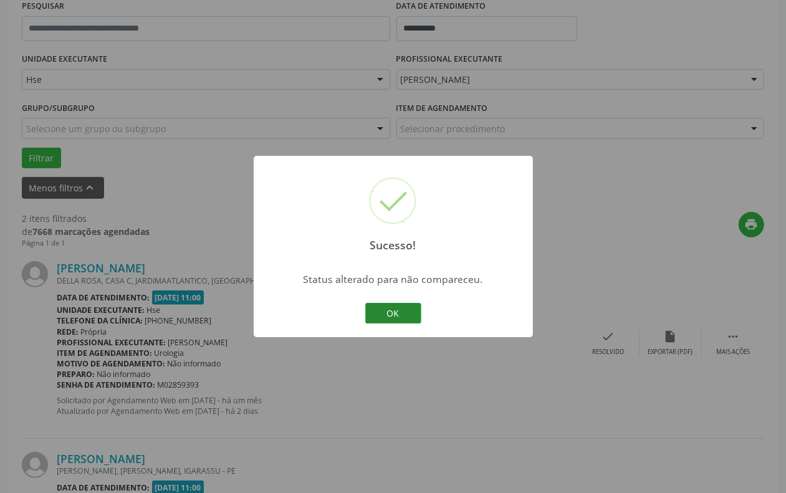
click at [403, 307] on button "OK" at bounding box center [393, 313] width 56 height 21
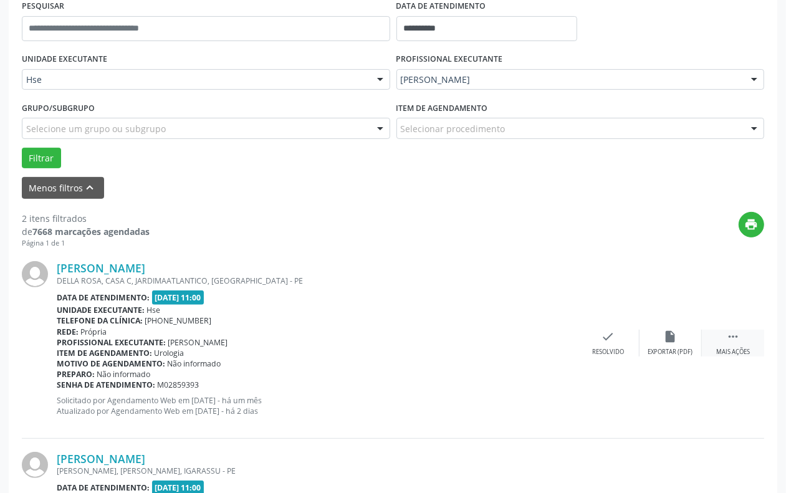
click at [724, 331] on div " Mais ações" at bounding box center [733, 343] width 62 height 27
click at [684, 332] on div "alarm_off Não compareceu" at bounding box center [671, 343] width 62 height 27
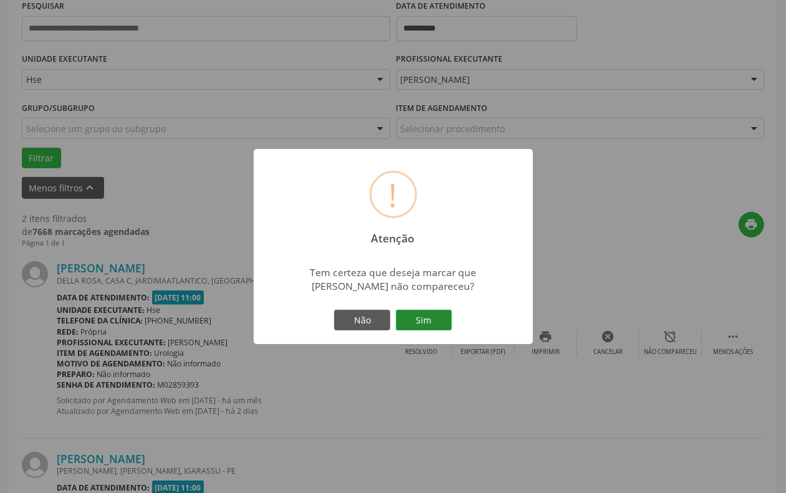
click at [423, 316] on button "Sim" at bounding box center [424, 320] width 56 height 21
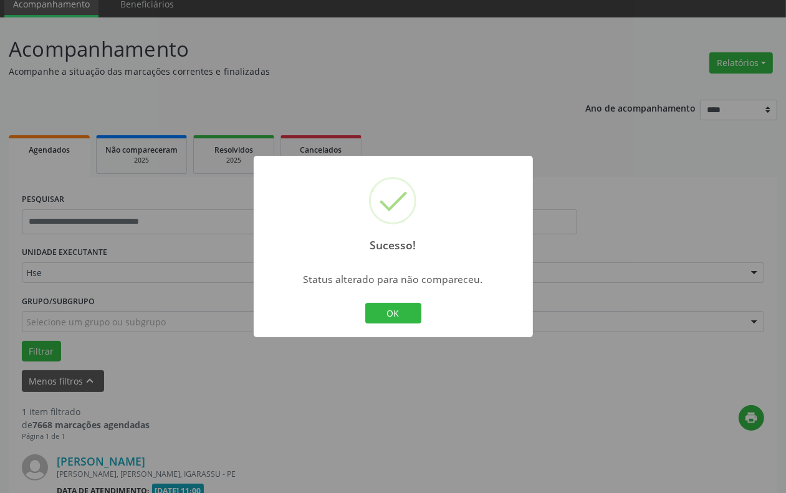
scroll to position [211, 0]
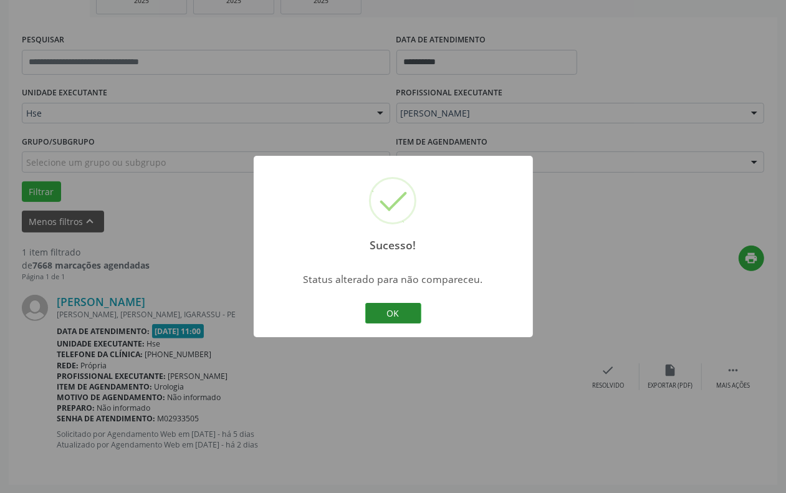
click at [403, 315] on button "OK" at bounding box center [393, 313] width 56 height 21
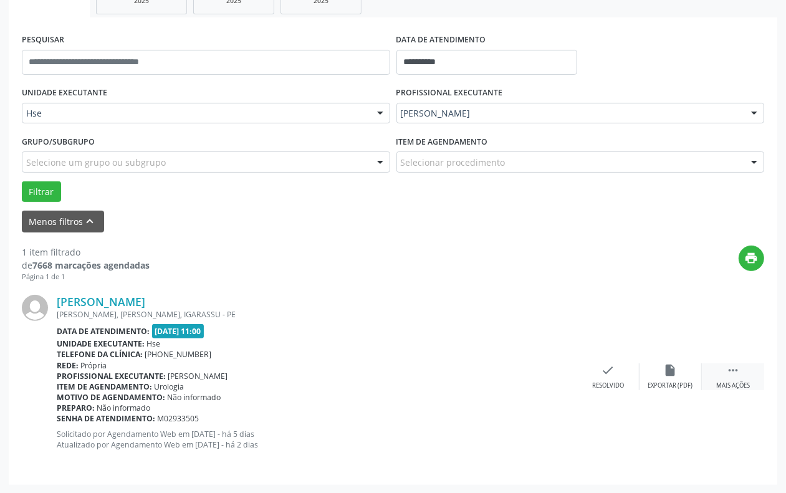
click at [728, 376] on icon "" at bounding box center [733, 370] width 14 height 14
click at [676, 368] on icon "alarm_off" at bounding box center [671, 370] width 14 height 14
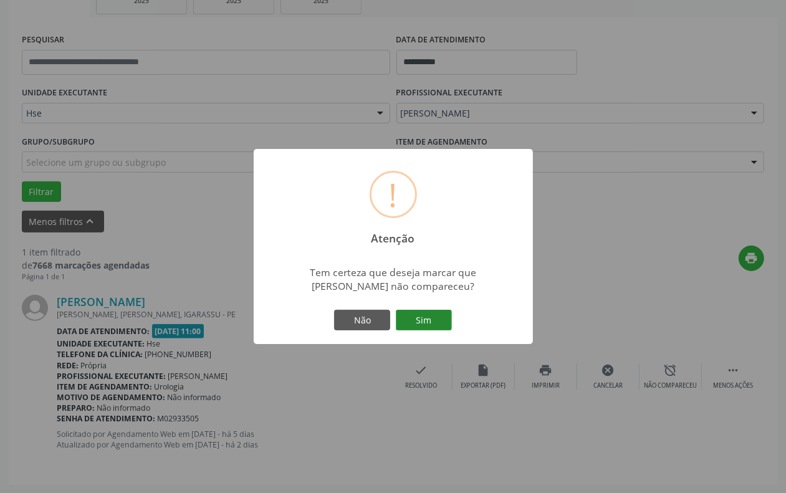
click at [422, 324] on button "Sim" at bounding box center [424, 320] width 56 height 21
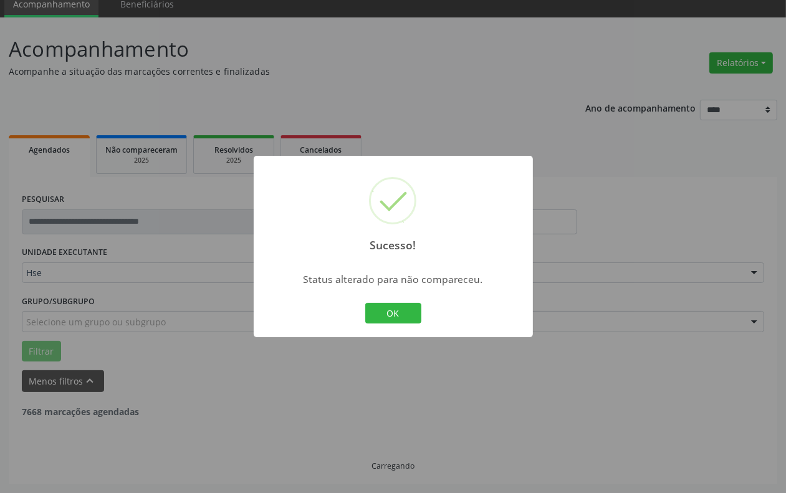
scroll to position [11, 0]
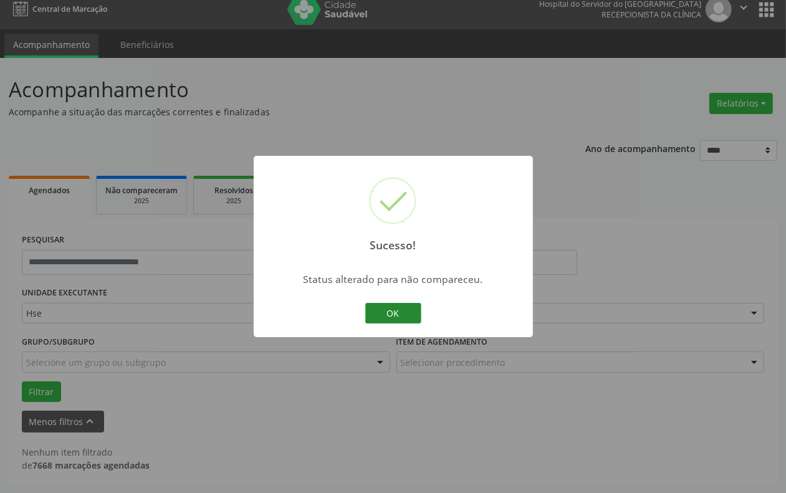
click at [377, 316] on button "OK" at bounding box center [393, 313] width 56 height 21
